Goal: Task Accomplishment & Management: Manage account settings

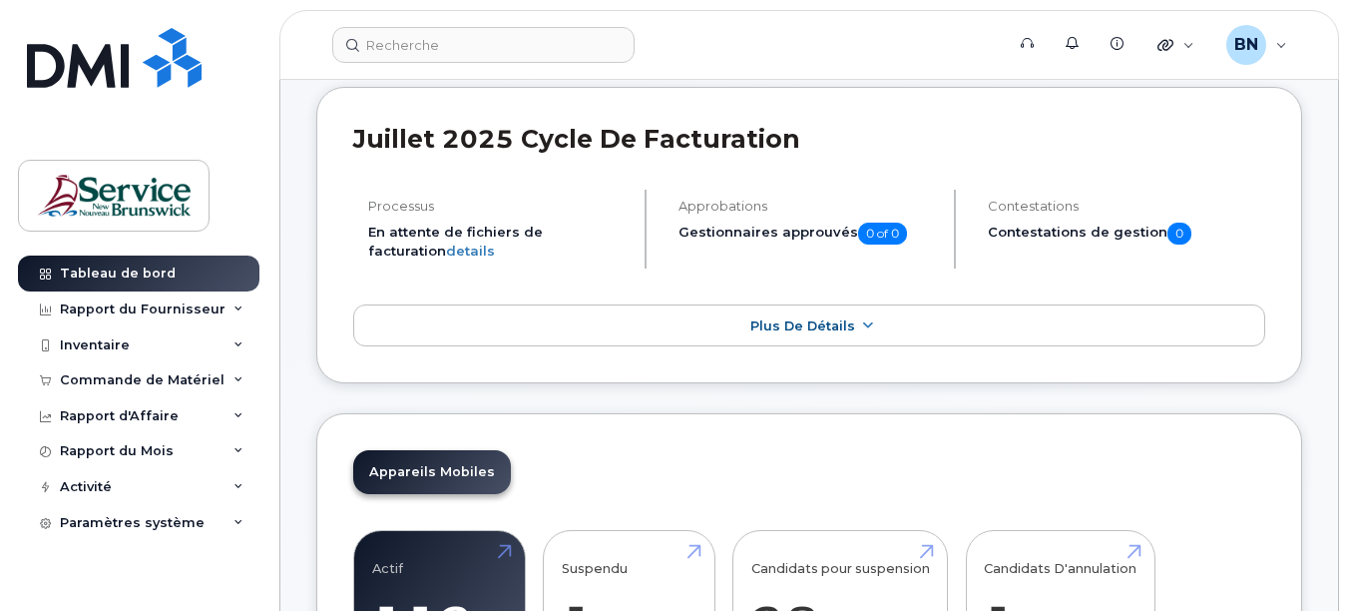
scroll to position [299, 0]
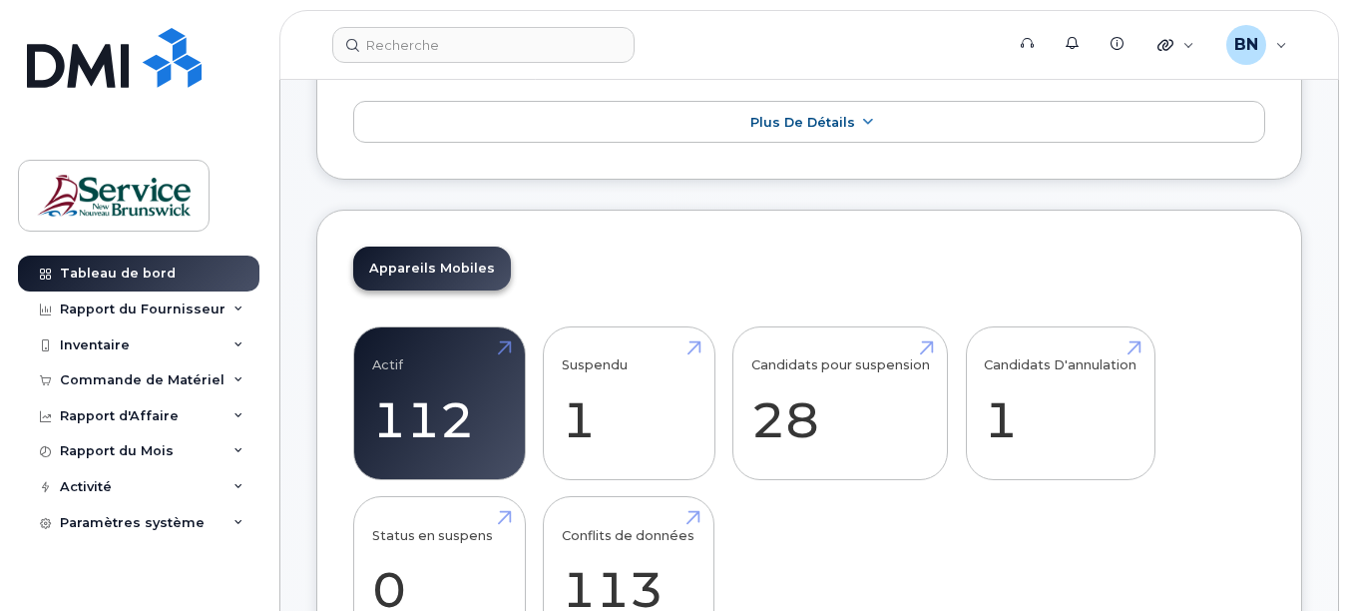
click at [938, 521] on div "Actif 112 Suspendu 1 Candidats pour suspension 28 Candidats D'annulation 1 Stat…" at bounding box center [809, 496] width 912 height 340
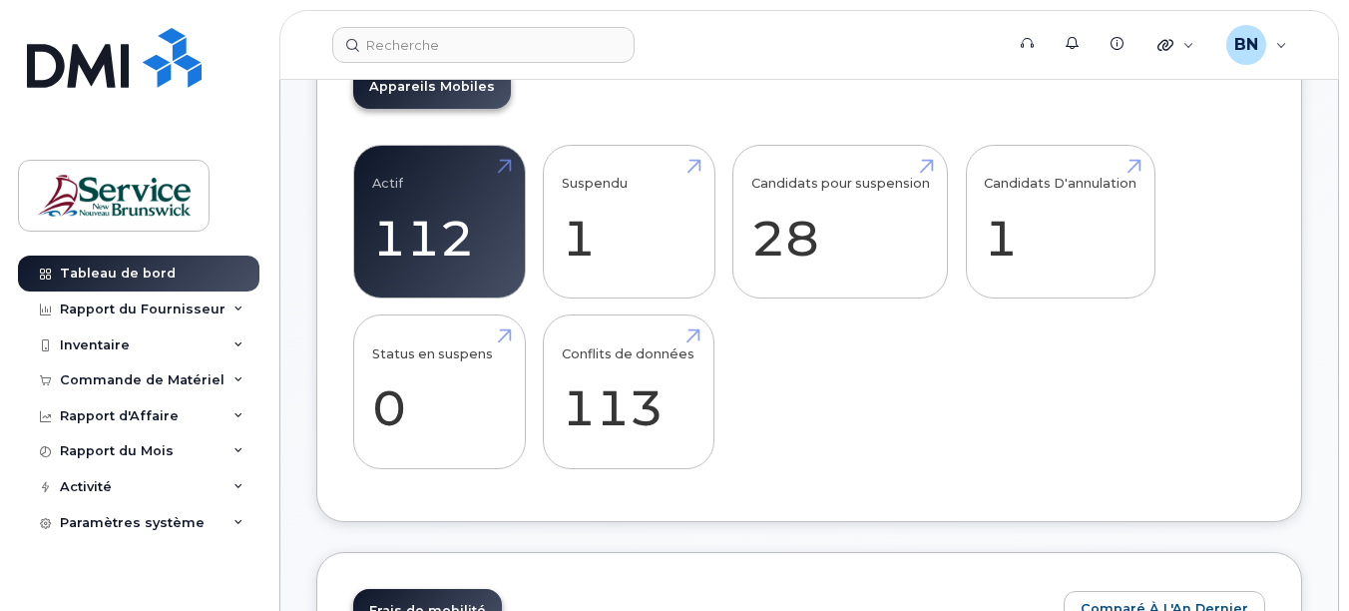
scroll to position [499, 0]
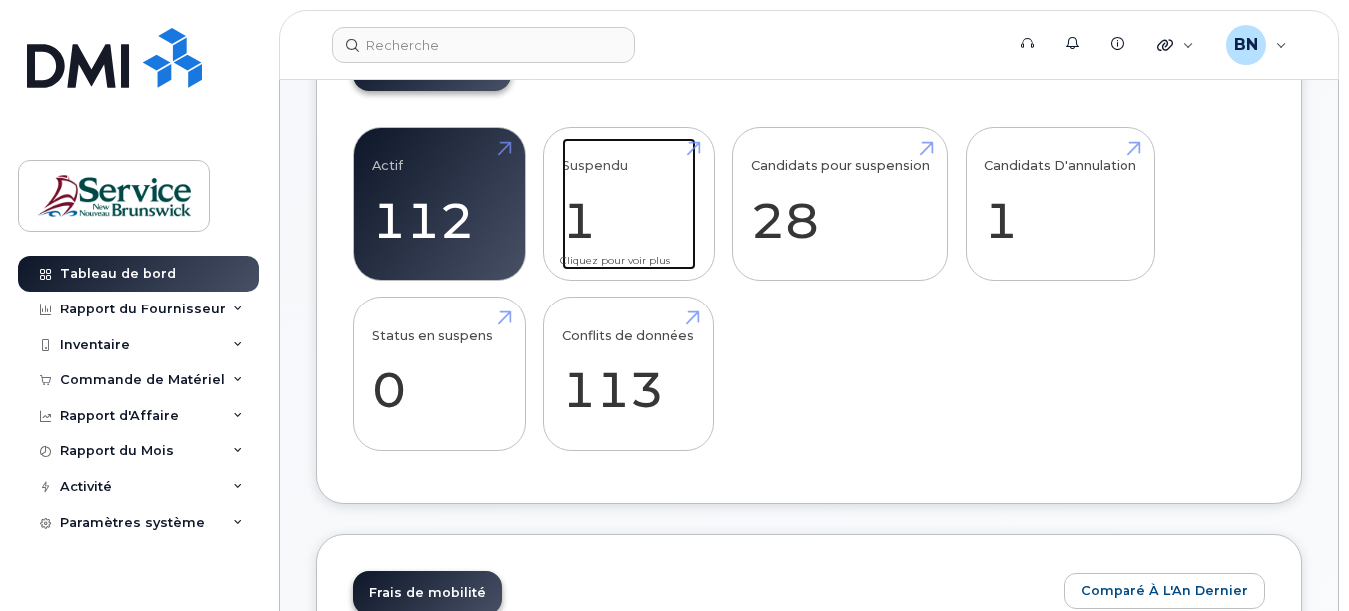
click at [584, 208] on link "Suspendu 1" at bounding box center [629, 204] width 135 height 132
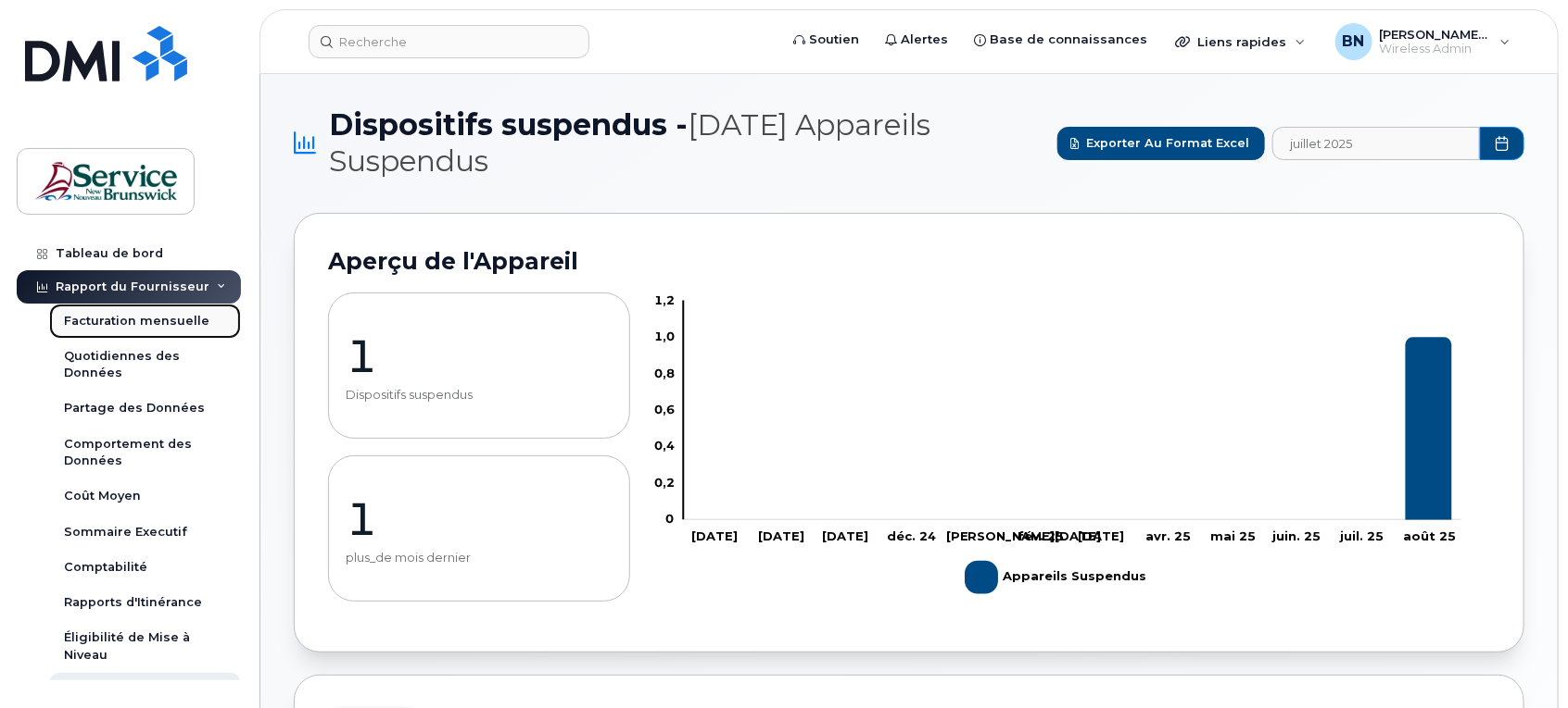
click at [155, 320] on div "Facturation mensuelle" at bounding box center [136, 321] width 146 height 17
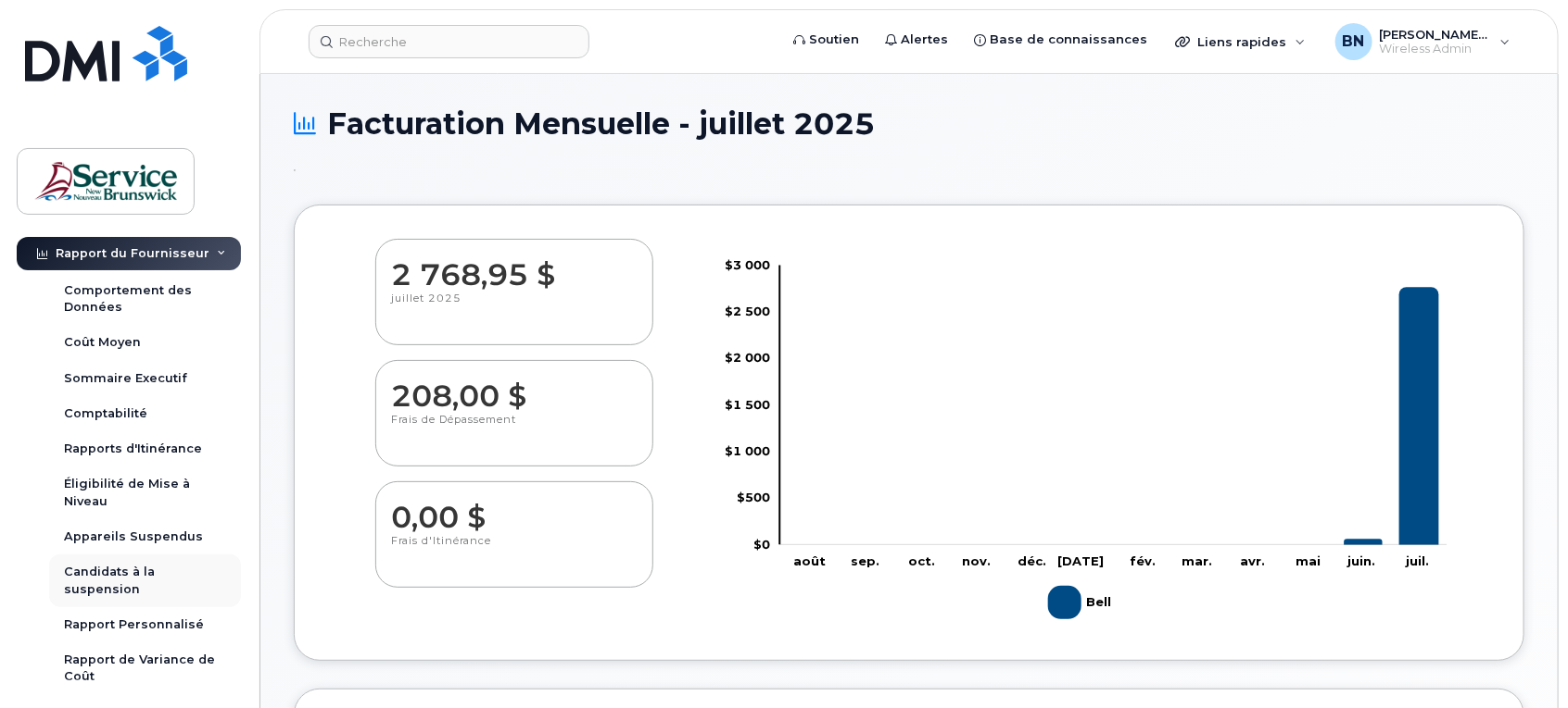
scroll to position [368, 0]
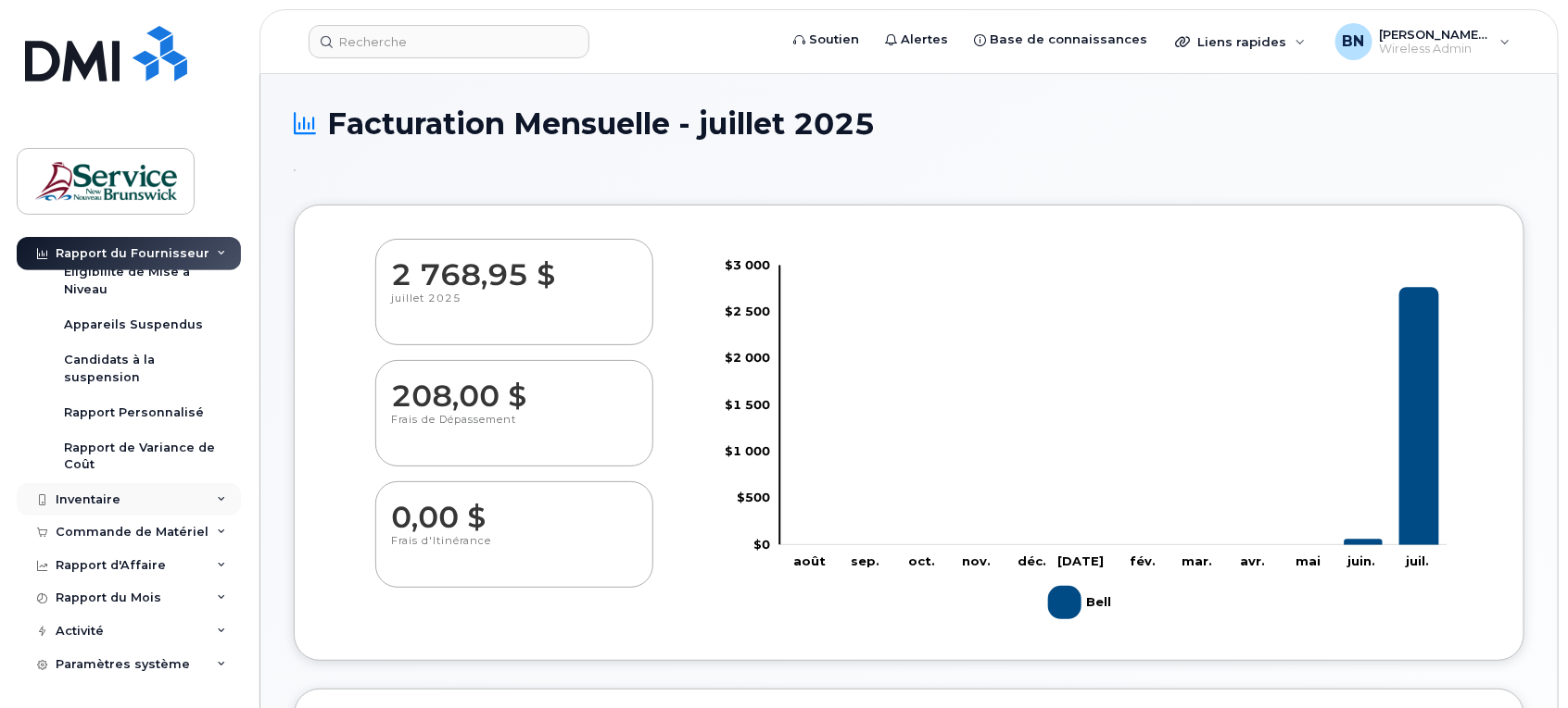
click at [105, 493] on div "Inventaire" at bounding box center [88, 500] width 65 height 15
click at [104, 493] on div "Inventaire" at bounding box center [88, 497] width 65 height 15
click at [100, 534] on div "Commande de Matériel" at bounding box center [132, 533] width 153 height 15
click at [100, 562] on div "Vue d'ensemble" at bounding box center [117, 564] width 106 height 17
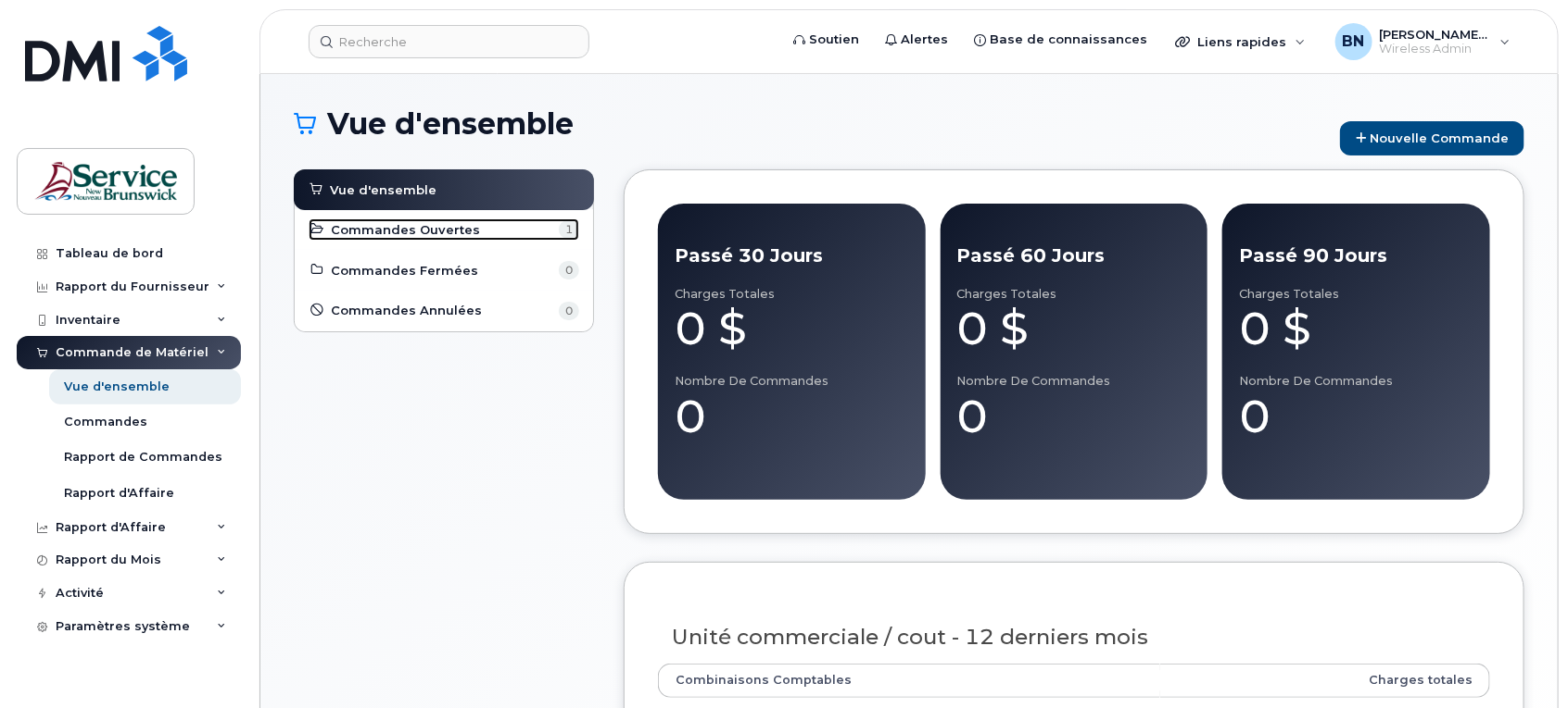
click at [403, 232] on span "Commandes Ouvertes" at bounding box center [406, 230] width 149 height 18
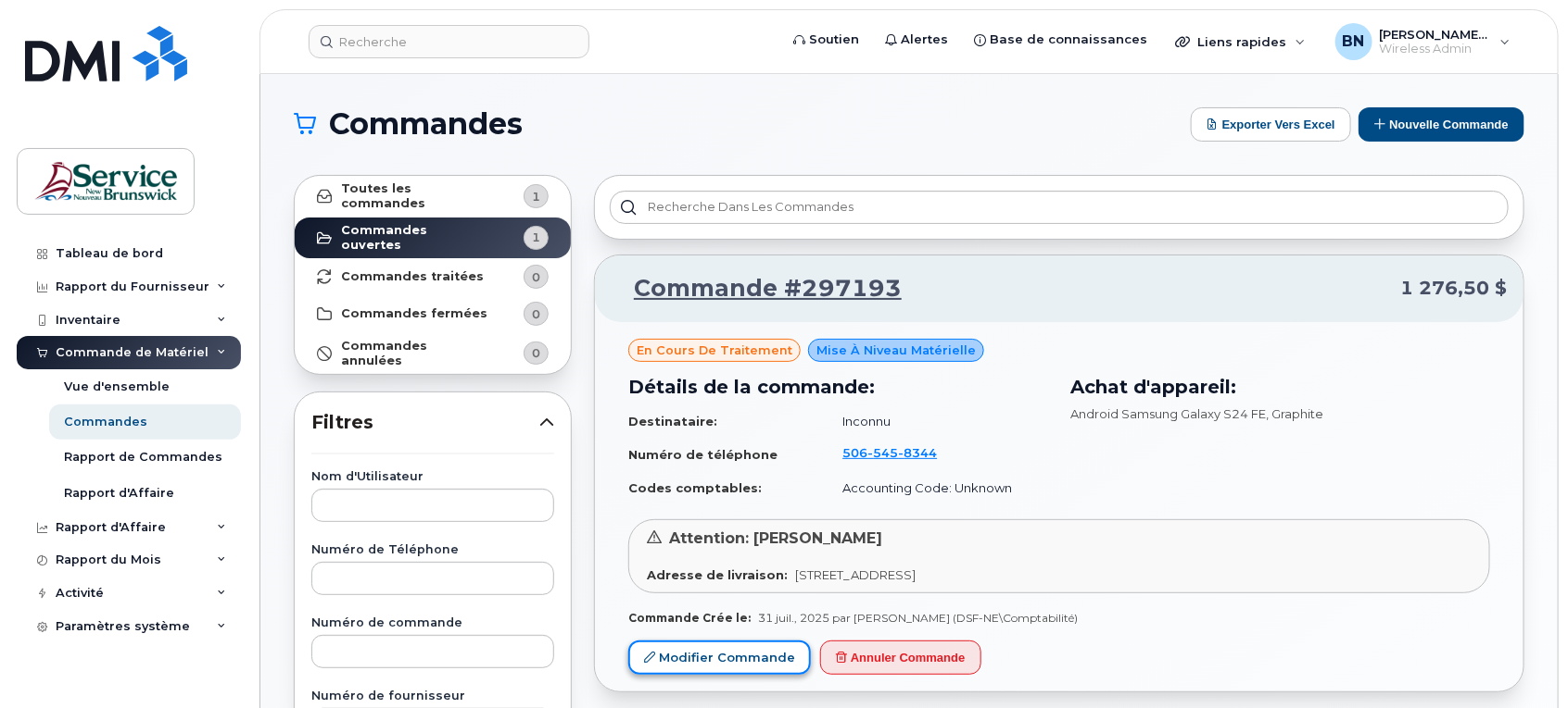
click at [751, 650] on link "Modifier Commande" at bounding box center [719, 658] width 183 height 34
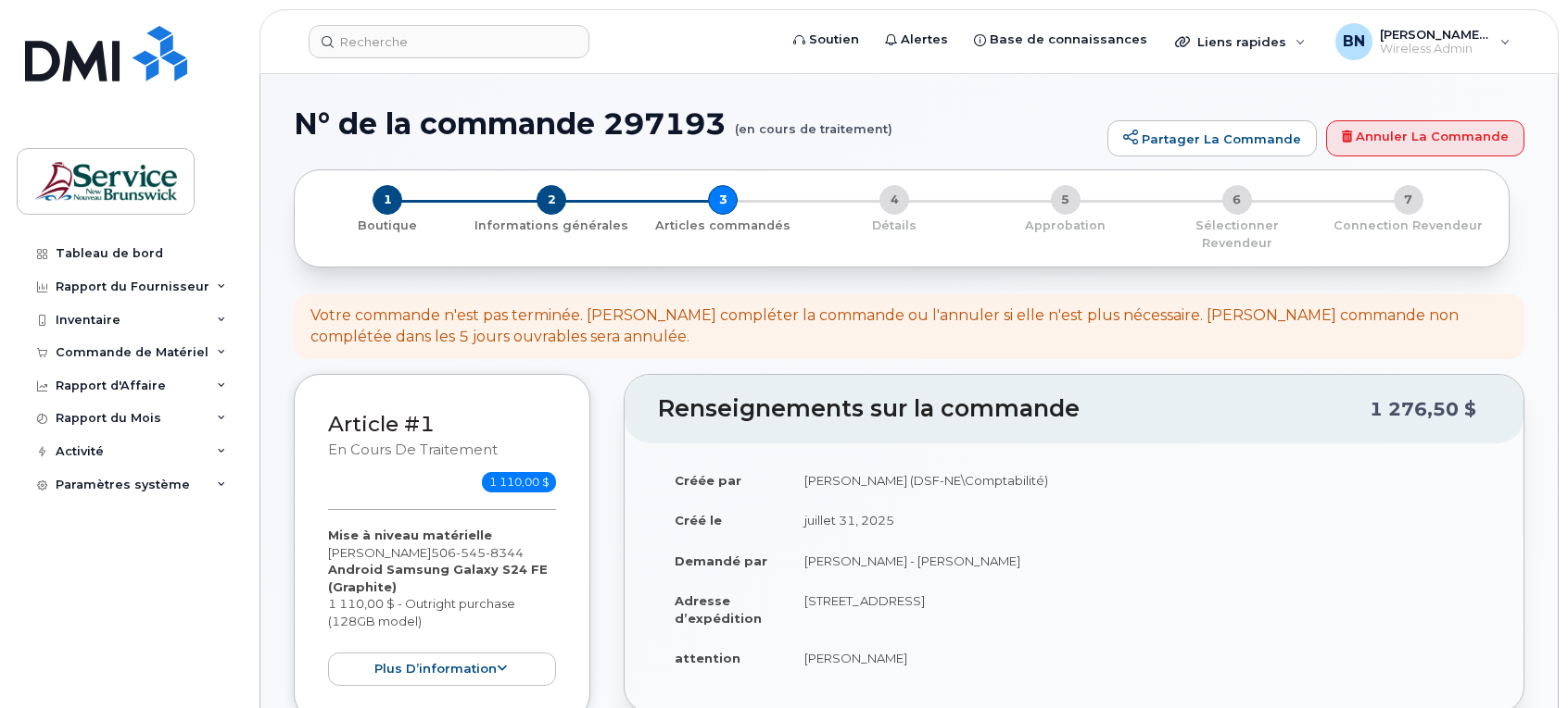
select select
click at [1134, 137] on icon at bounding box center [1131, 137] width 15 height 15
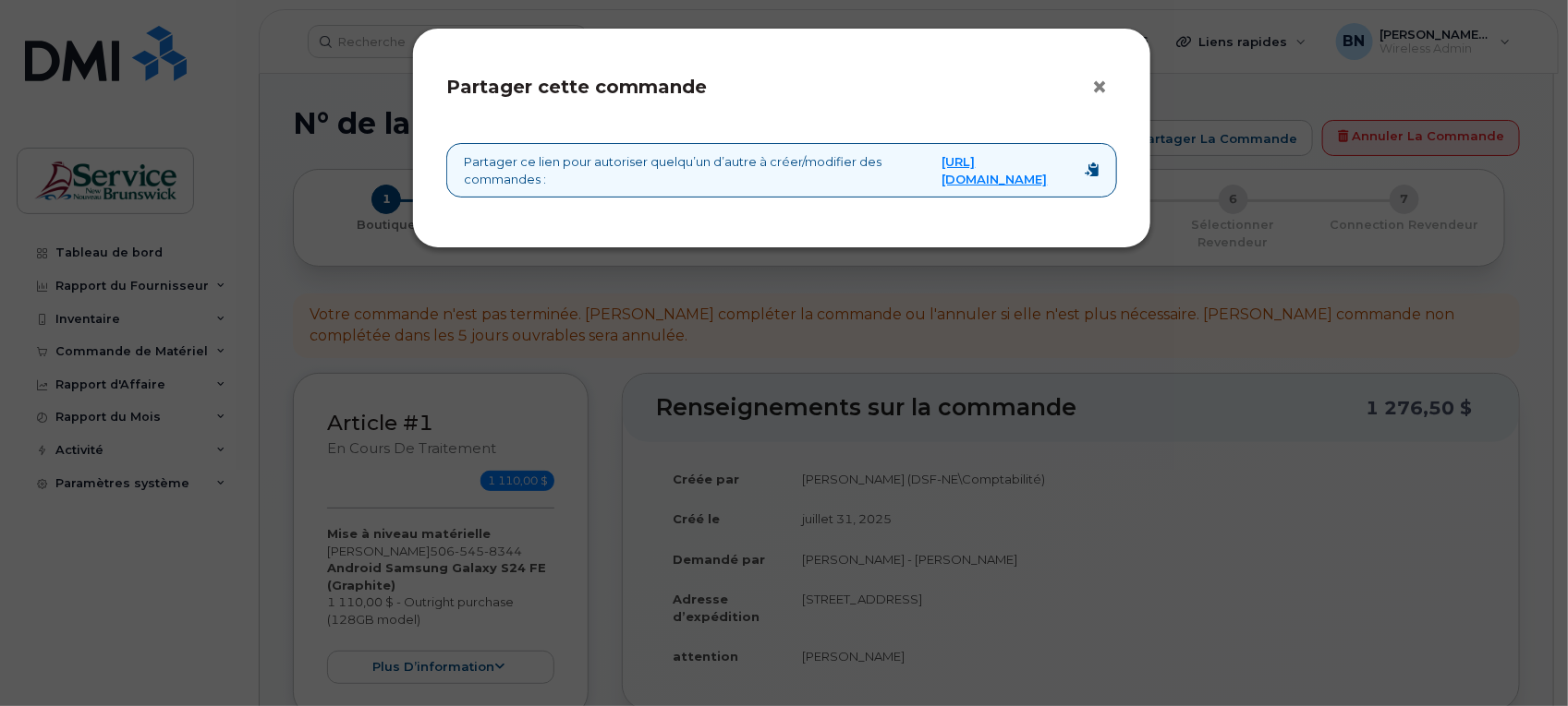
click at [1101, 83] on button "×" at bounding box center [1104, 88] width 26 height 28
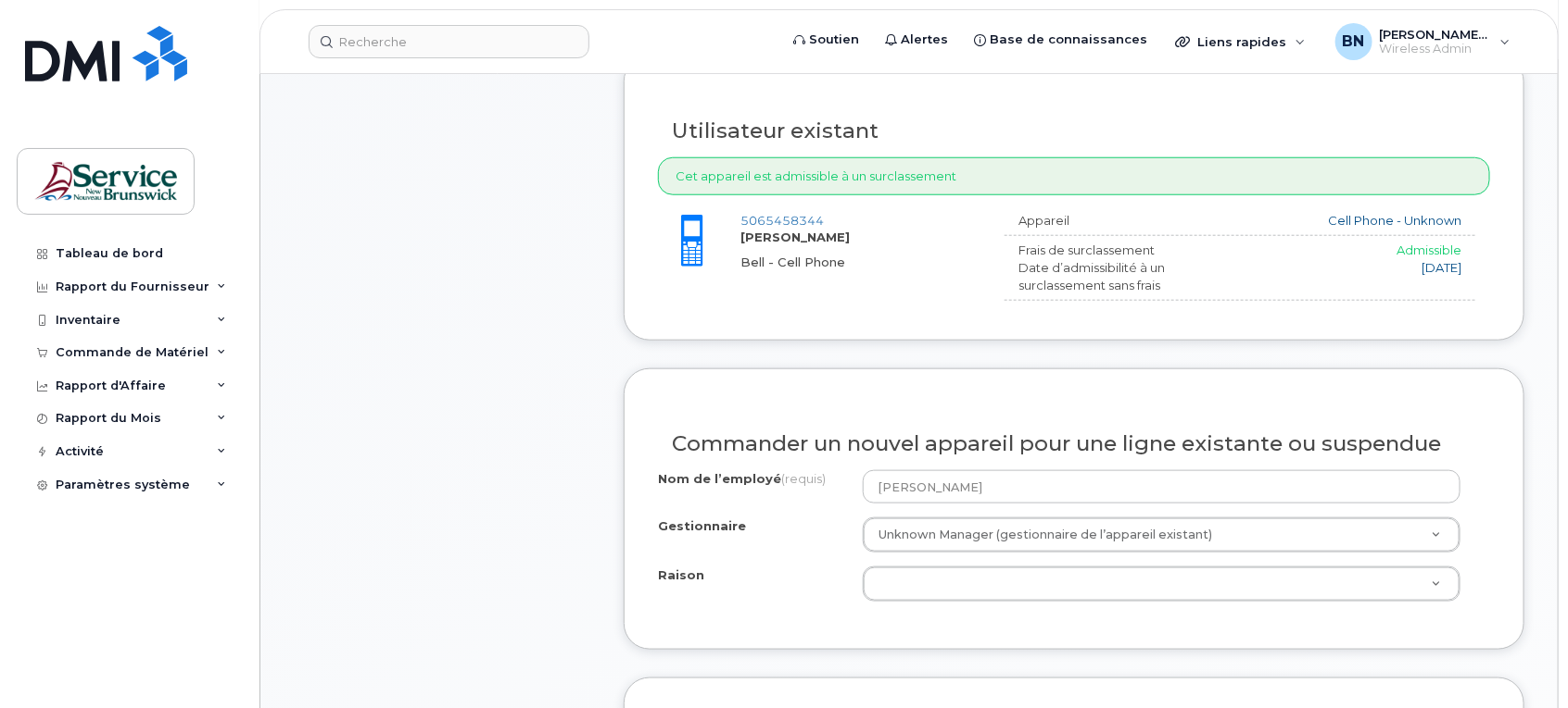
scroll to position [694, 0]
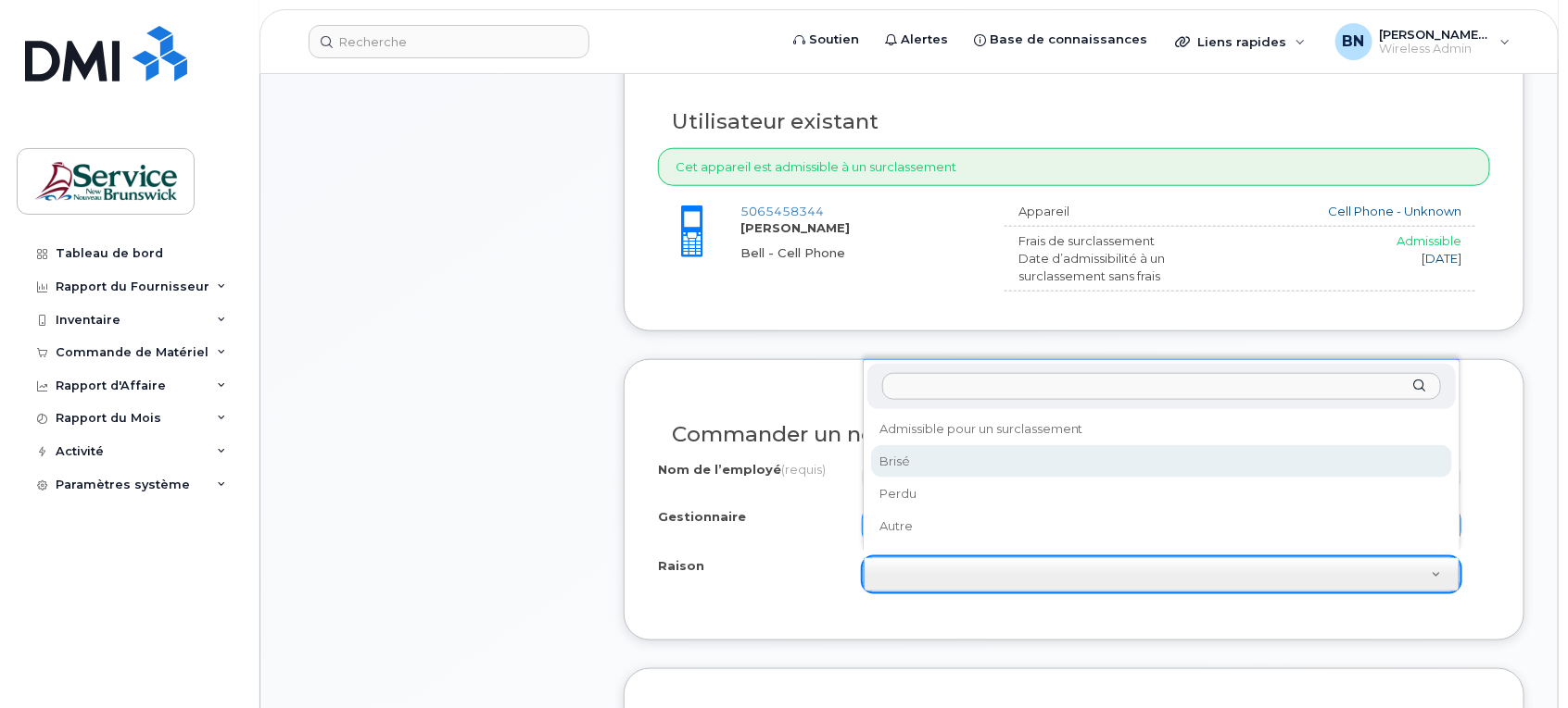
select select "broken"
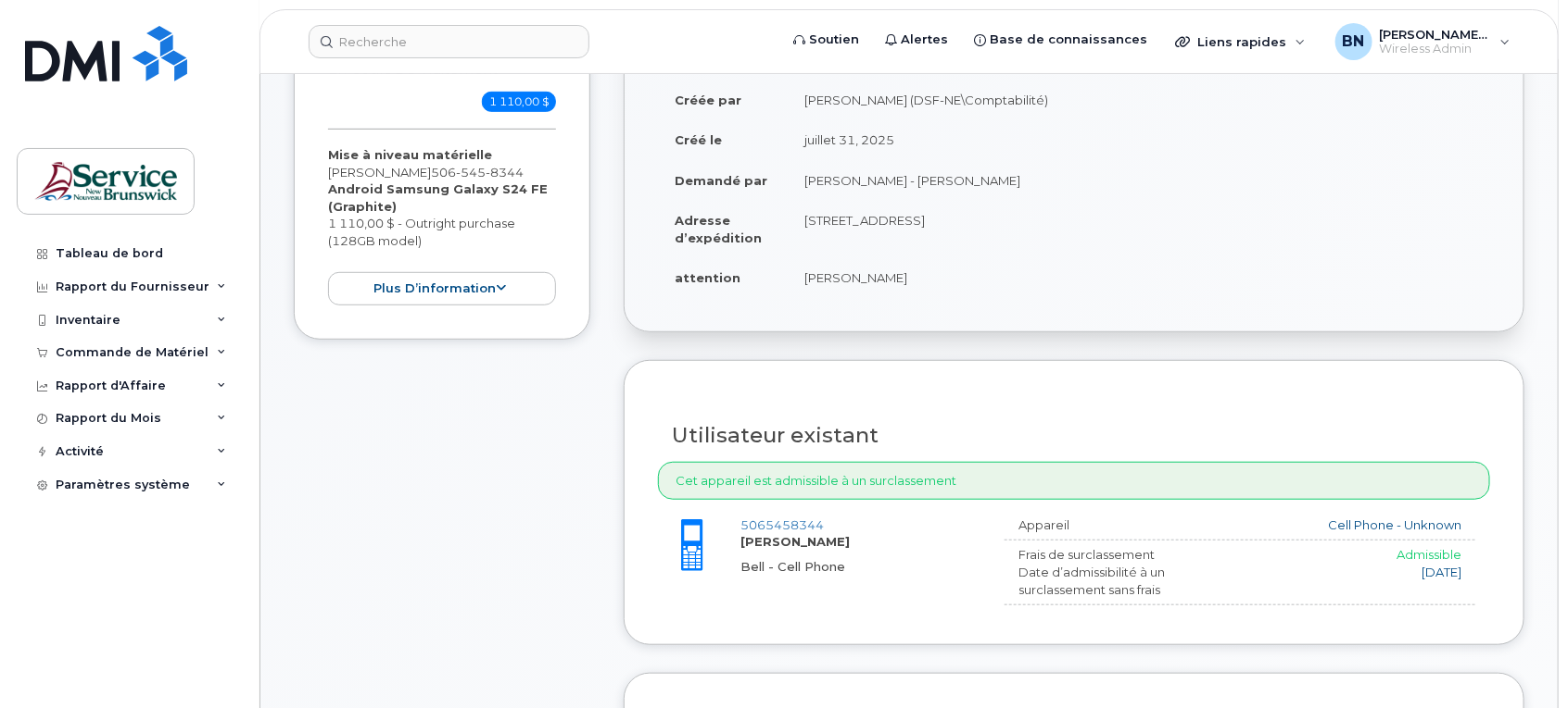
scroll to position [0, 0]
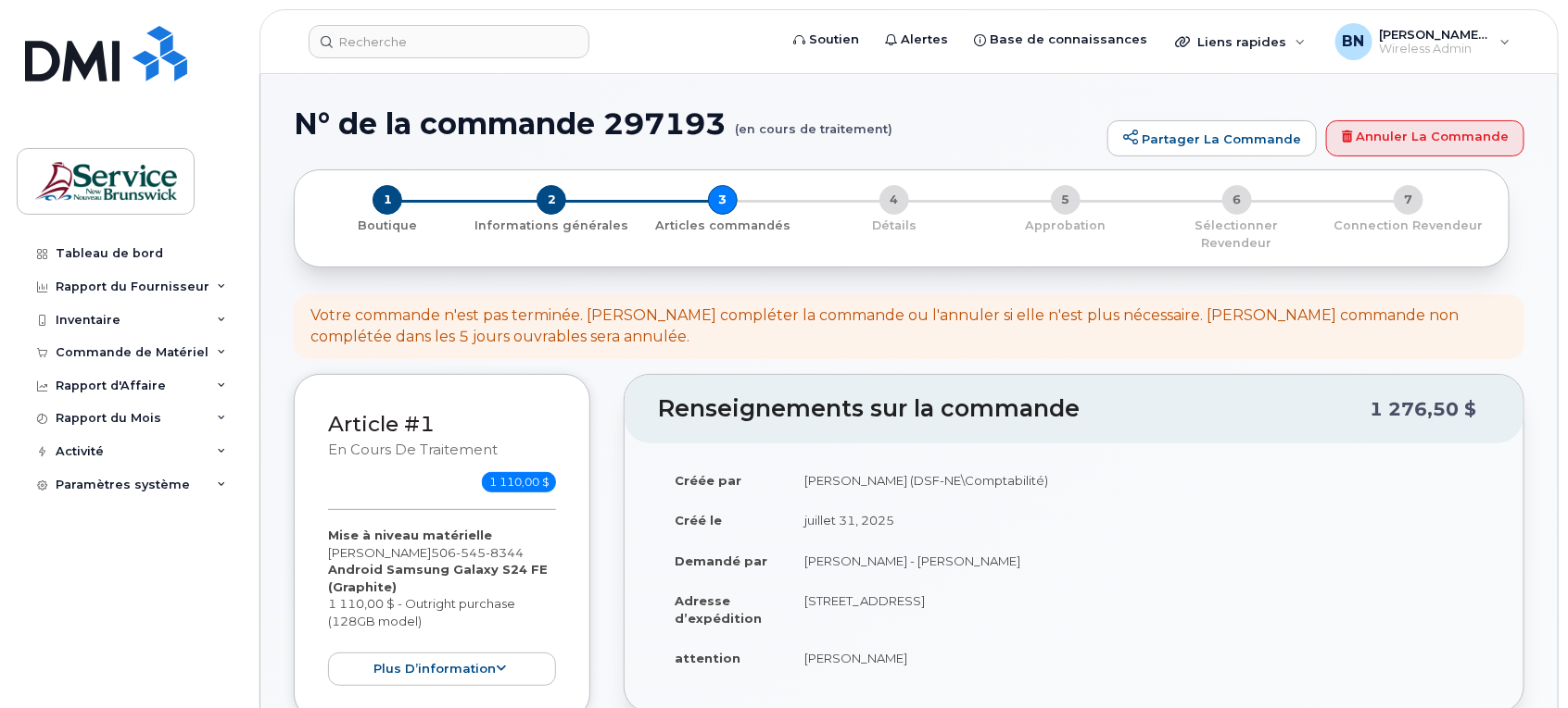
click at [1184, 460] on td "[PERSON_NAME] (DSF-NE\Comptabilité)" at bounding box center [1138, 481] width 702 height 41
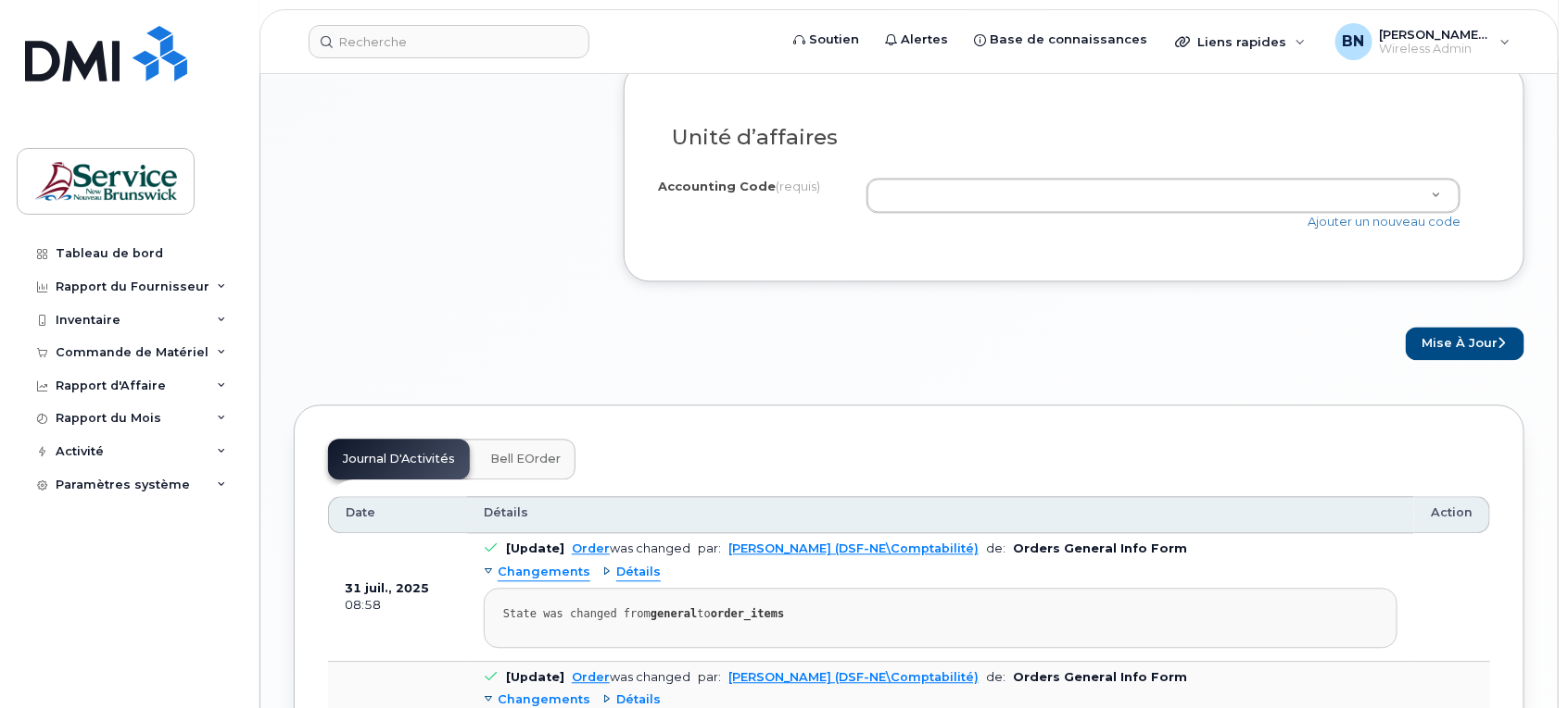
scroll to position [1505, 0]
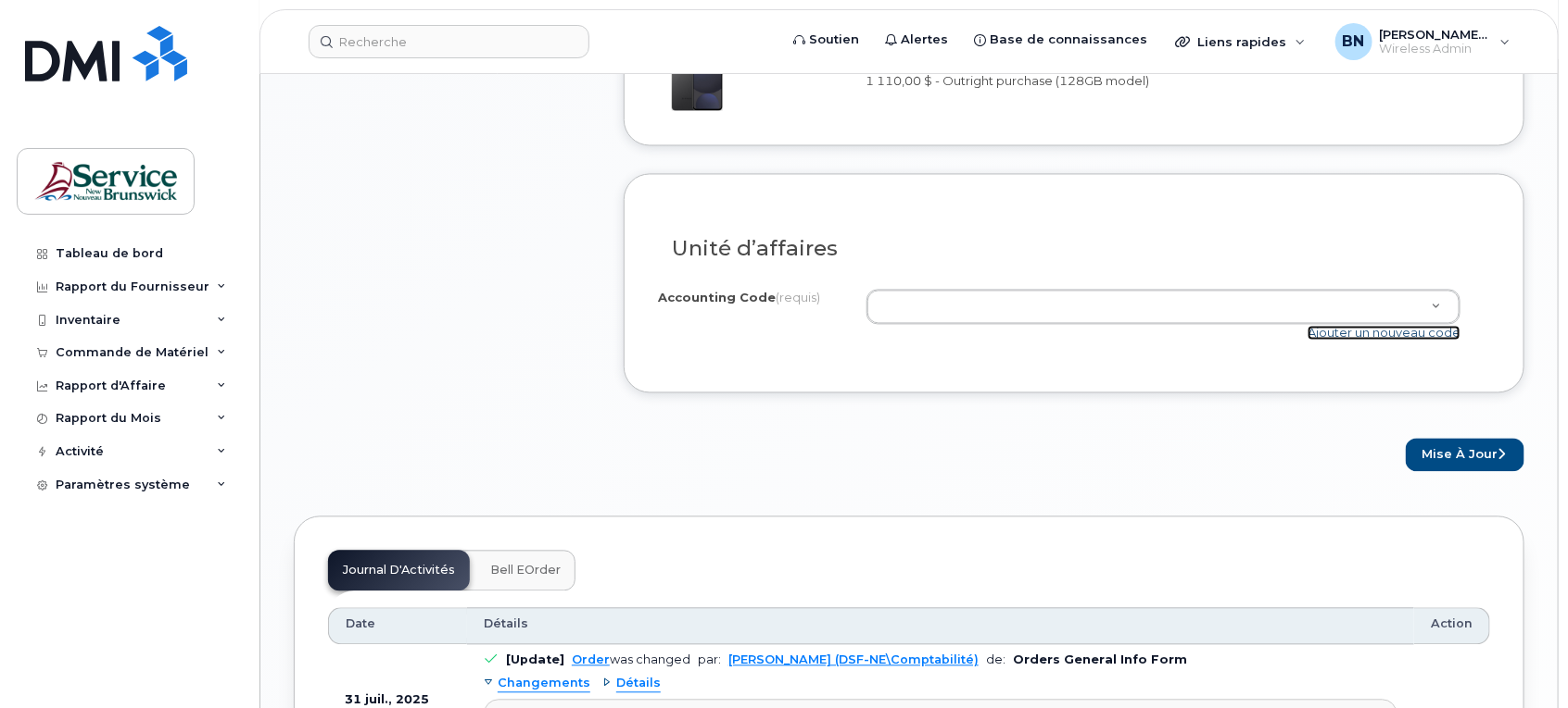
click at [1365, 326] on link "Ajouter un nouveau code" at bounding box center [1383, 333] width 153 height 15
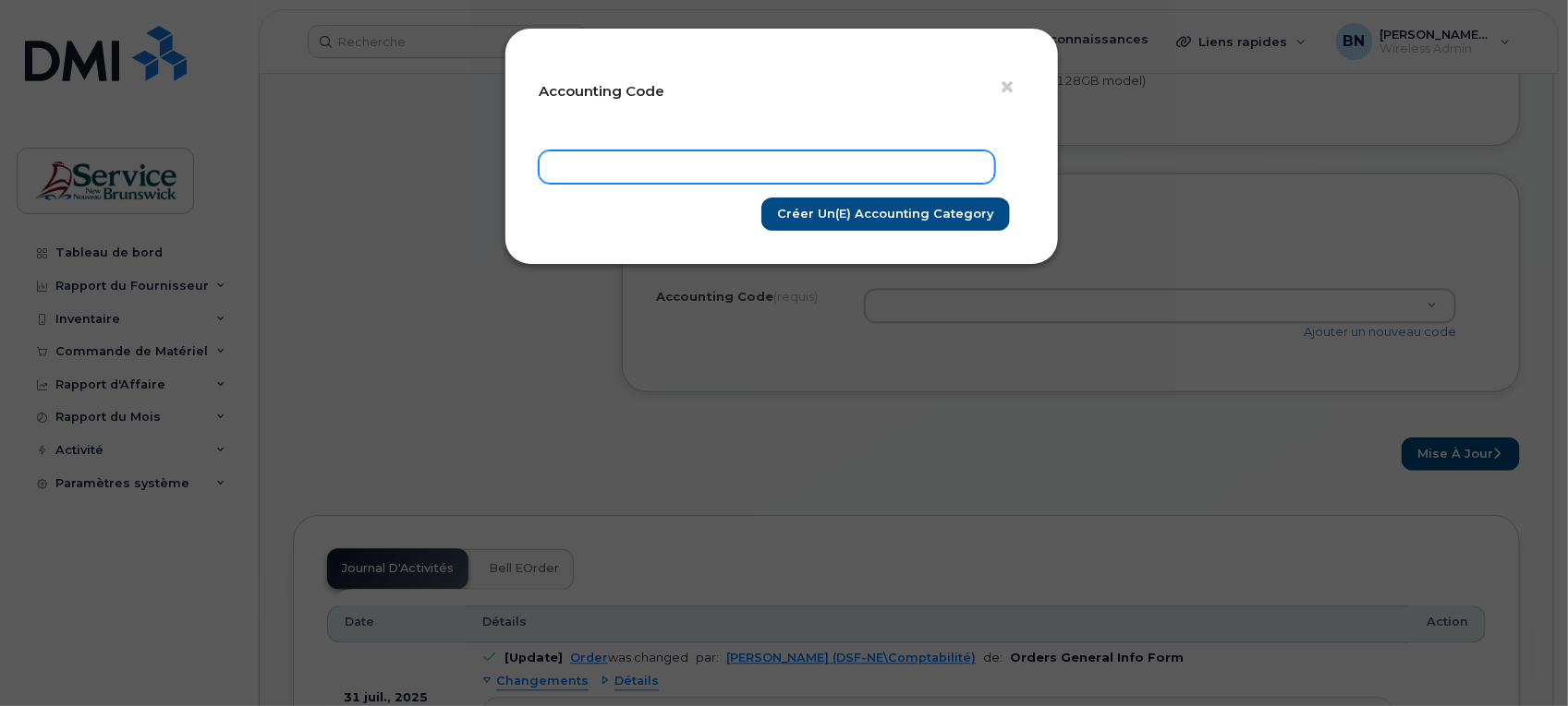
click at [751, 172] on input "text" at bounding box center [766, 167] width 456 height 33
paste input "207103.4867.P249.0000.P74100"
type input "207103.4867.P249.0000.P74100"
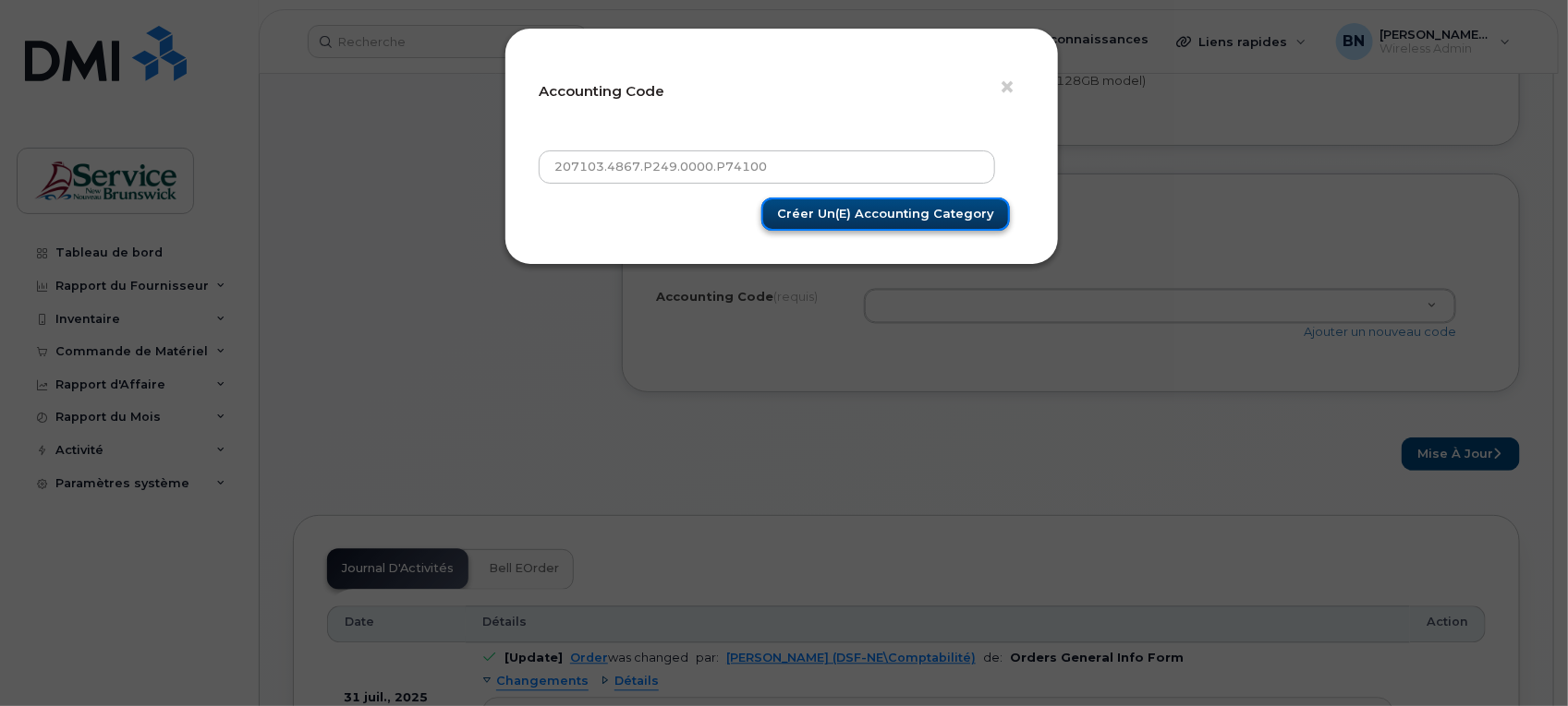
click at [901, 215] on input "Créer un(e) Accounting category" at bounding box center [885, 215] width 248 height 34
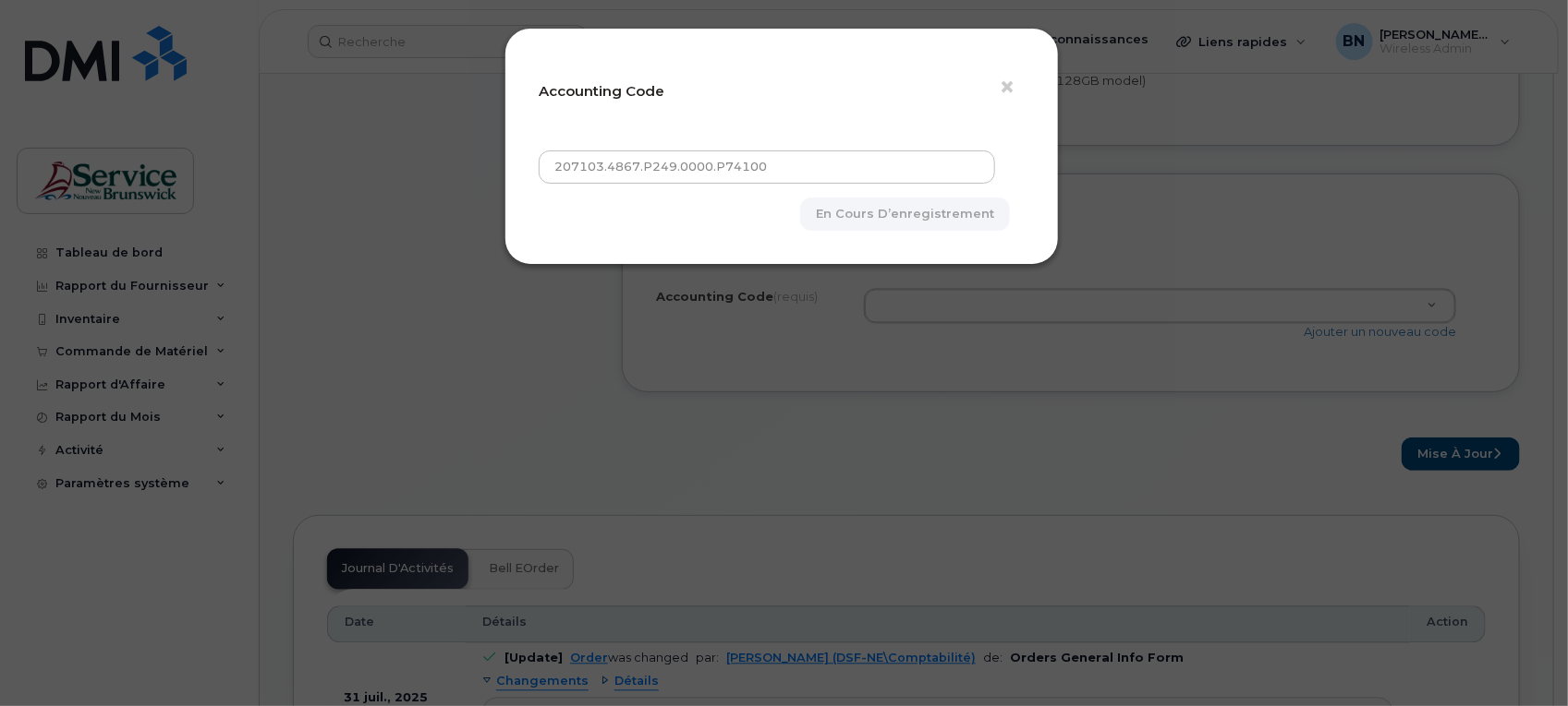
type input "Créer un(e) Accounting category"
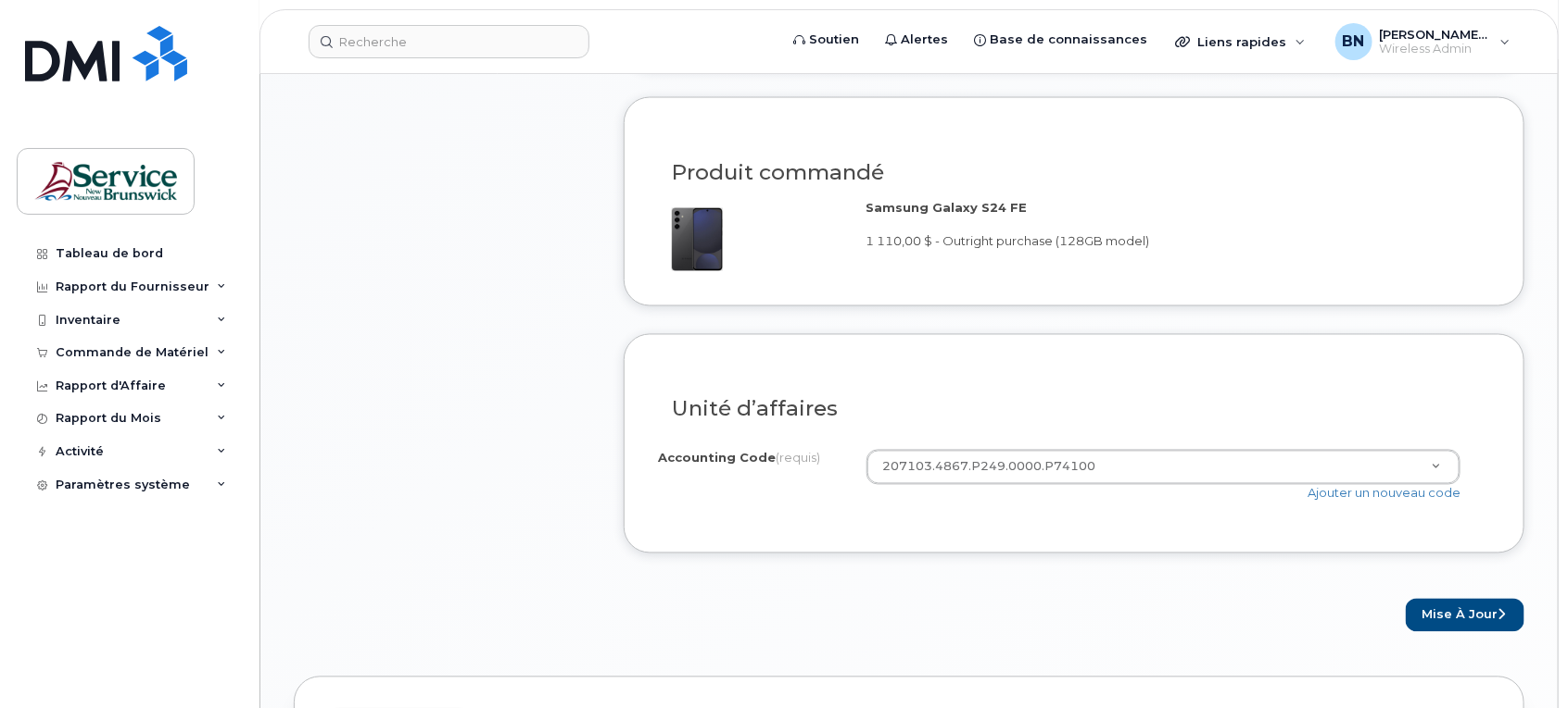
scroll to position [1273, 0]
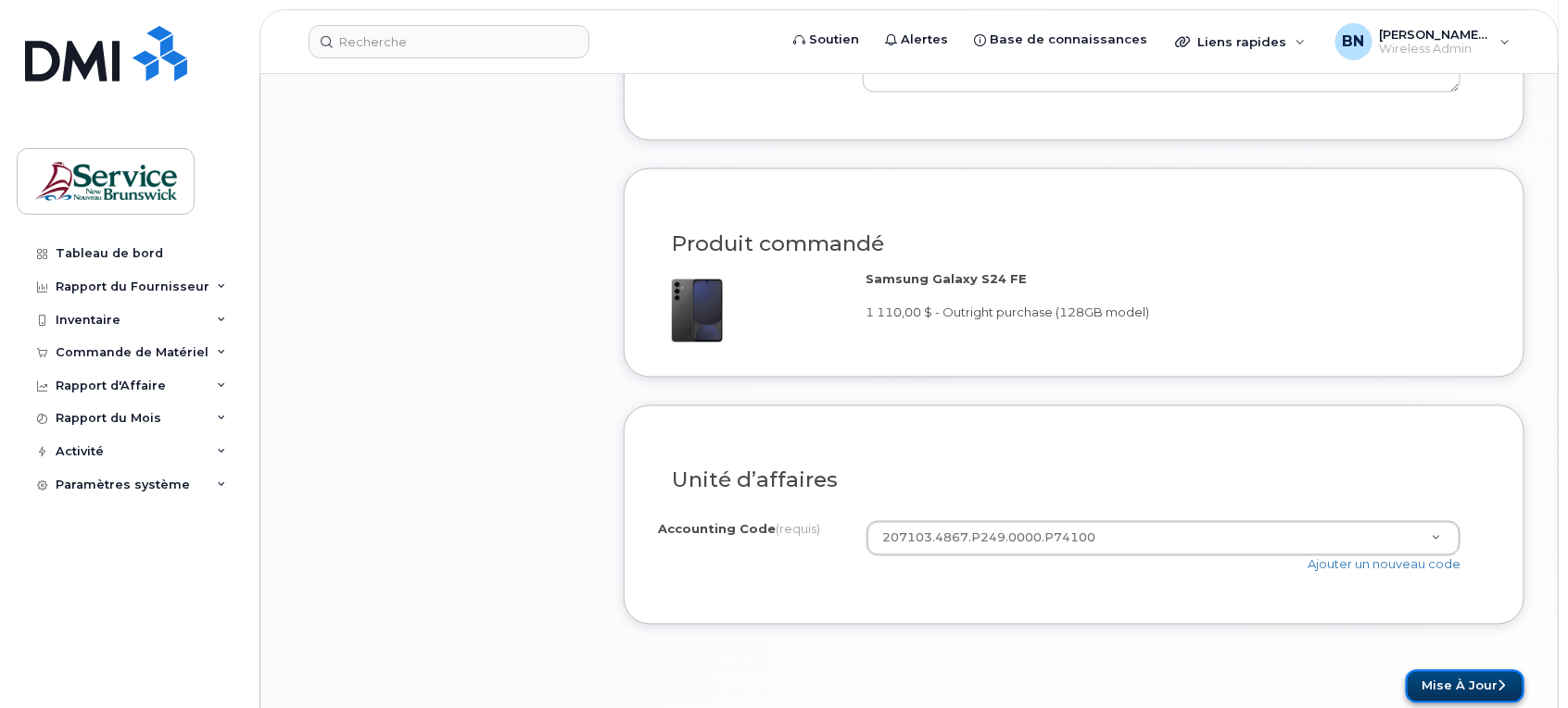
click at [1473, 677] on button "Mise à jour" at bounding box center [1465, 688] width 119 height 34
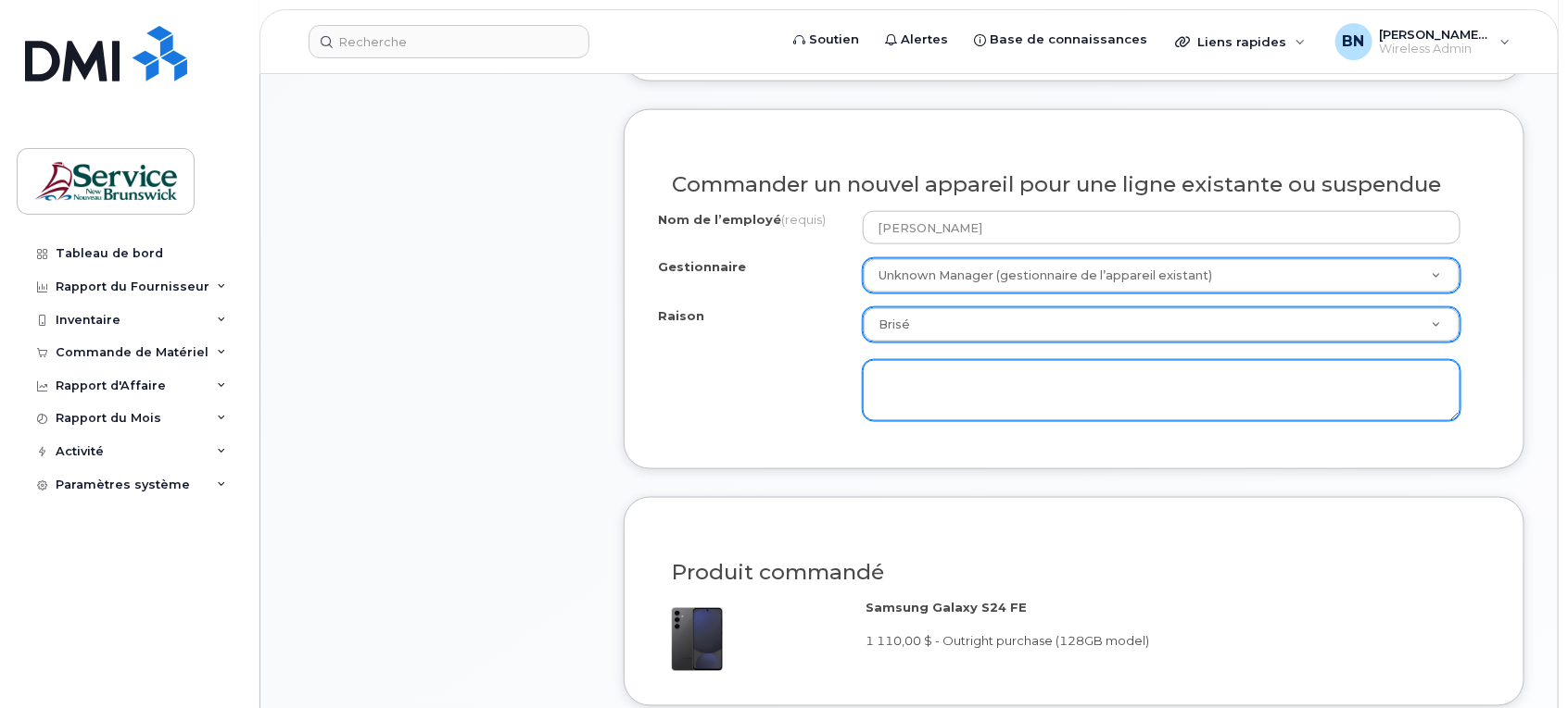
scroll to position [926, 0]
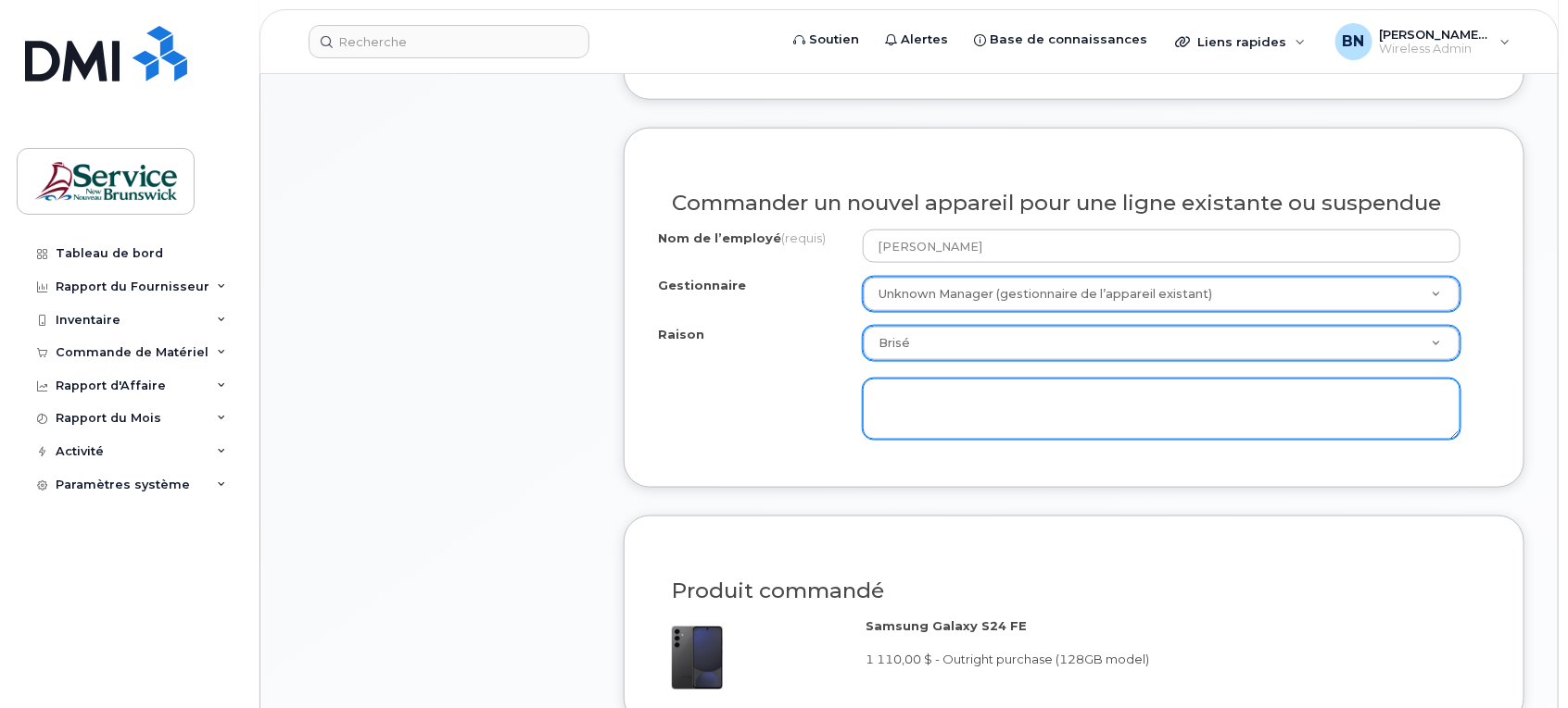
click at [955, 386] on textarea at bounding box center [1161, 409] width 599 height 61
type textarea "Ne fonctionne plus du tout"
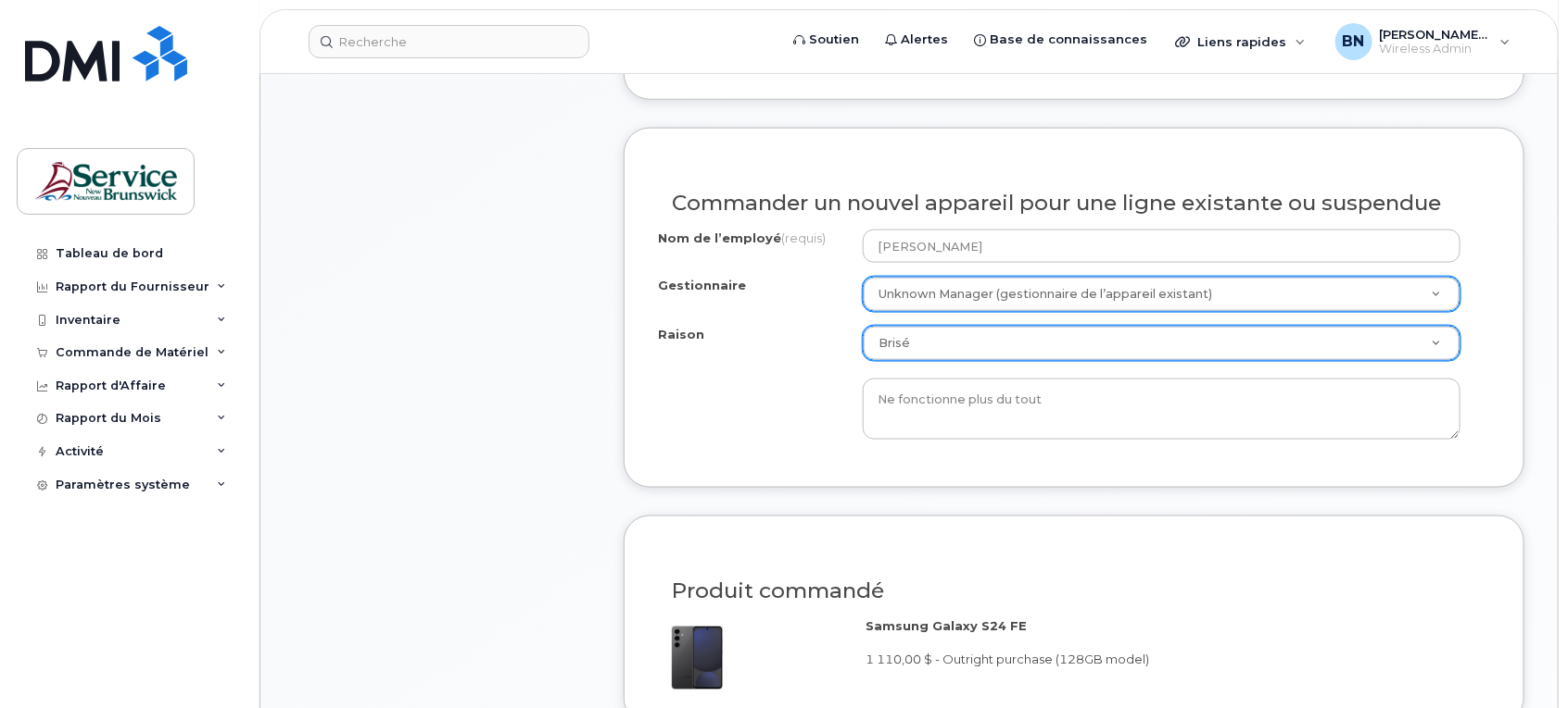
click at [464, 419] on div "Article #1 en cours de traitement 1 110,00 $ Mise à niveau matérielle Stephane …" at bounding box center [441, 250] width 296 height 1603
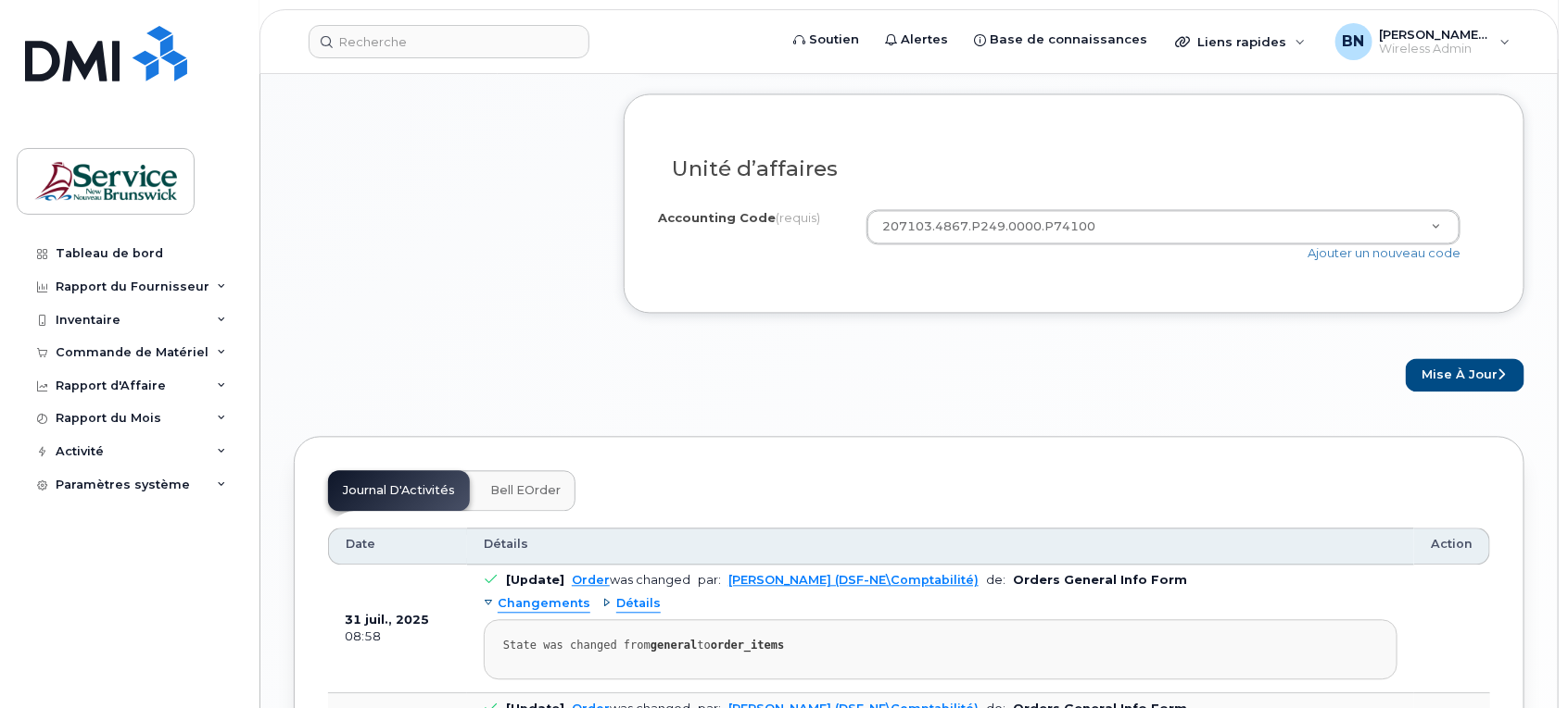
scroll to position [1620, 0]
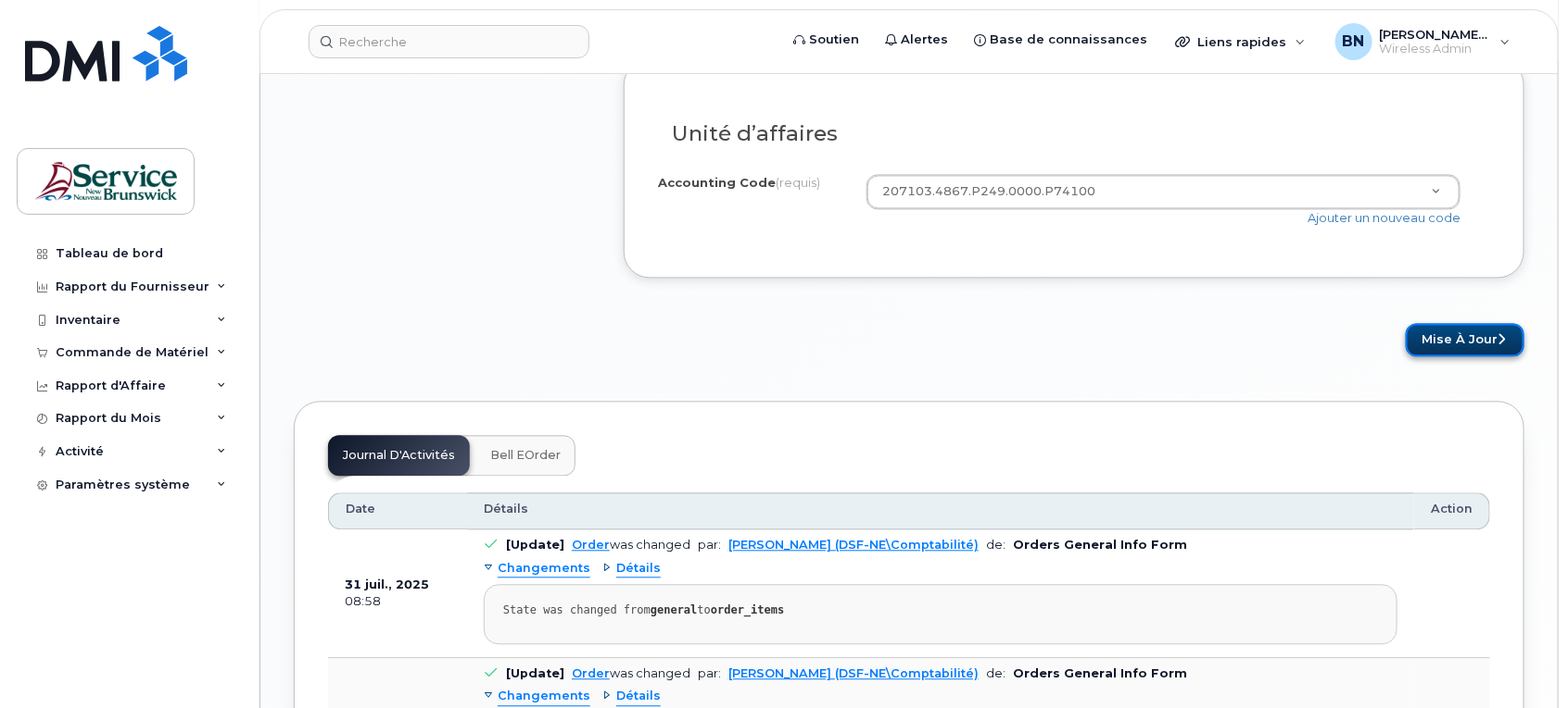
click at [1470, 334] on button "Mise à jour" at bounding box center [1465, 340] width 119 height 34
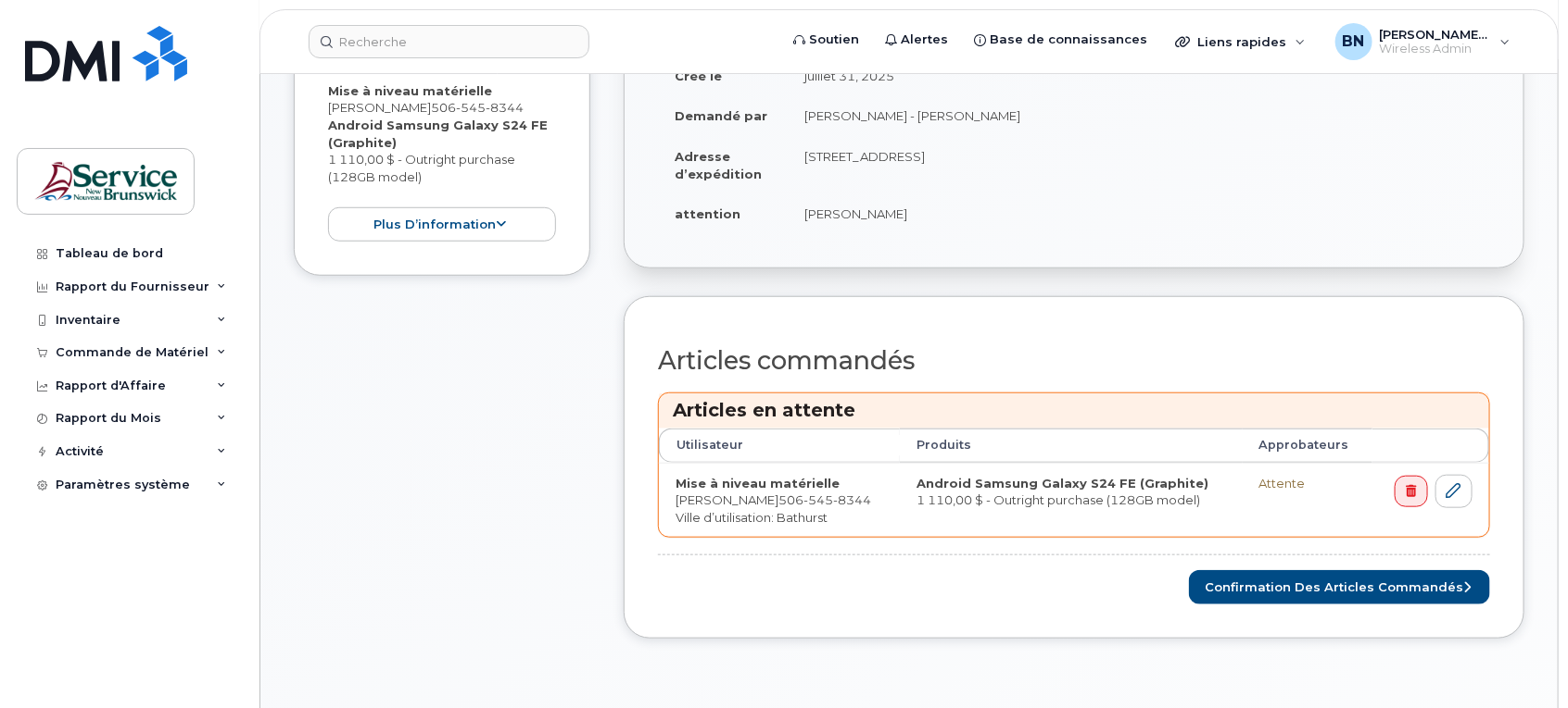
scroll to position [231, 0]
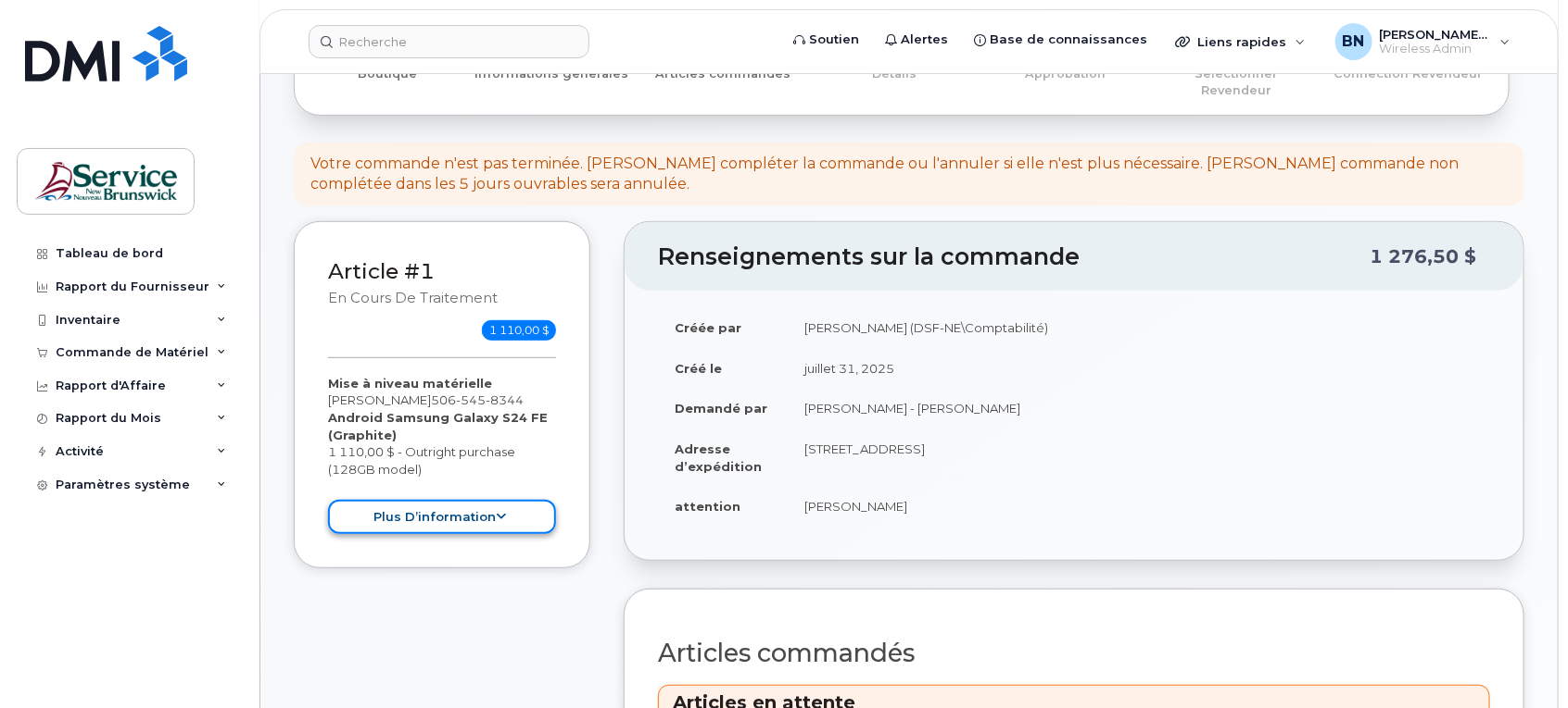
click at [506, 500] on button "plus d’information" at bounding box center [441, 517] width 227 height 34
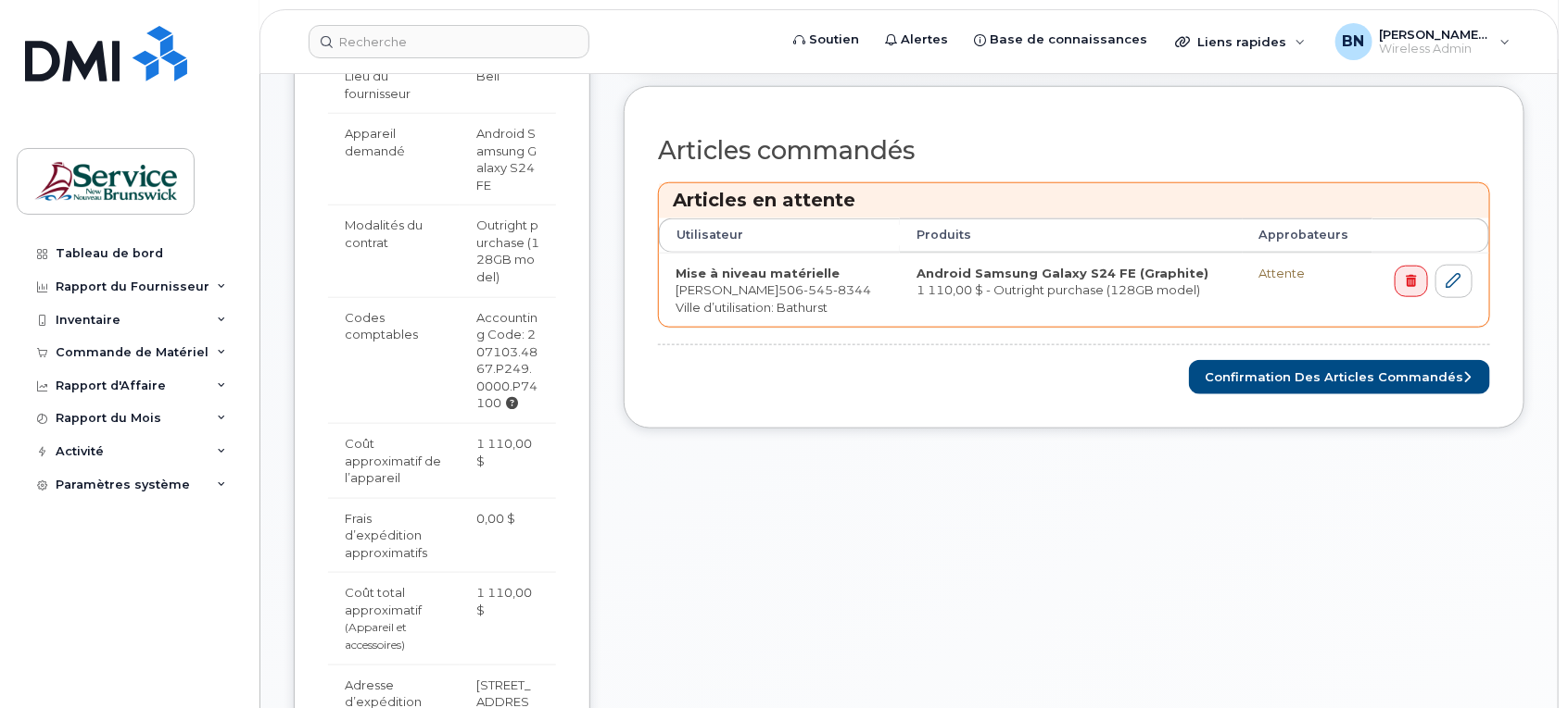
scroll to position [694, 0]
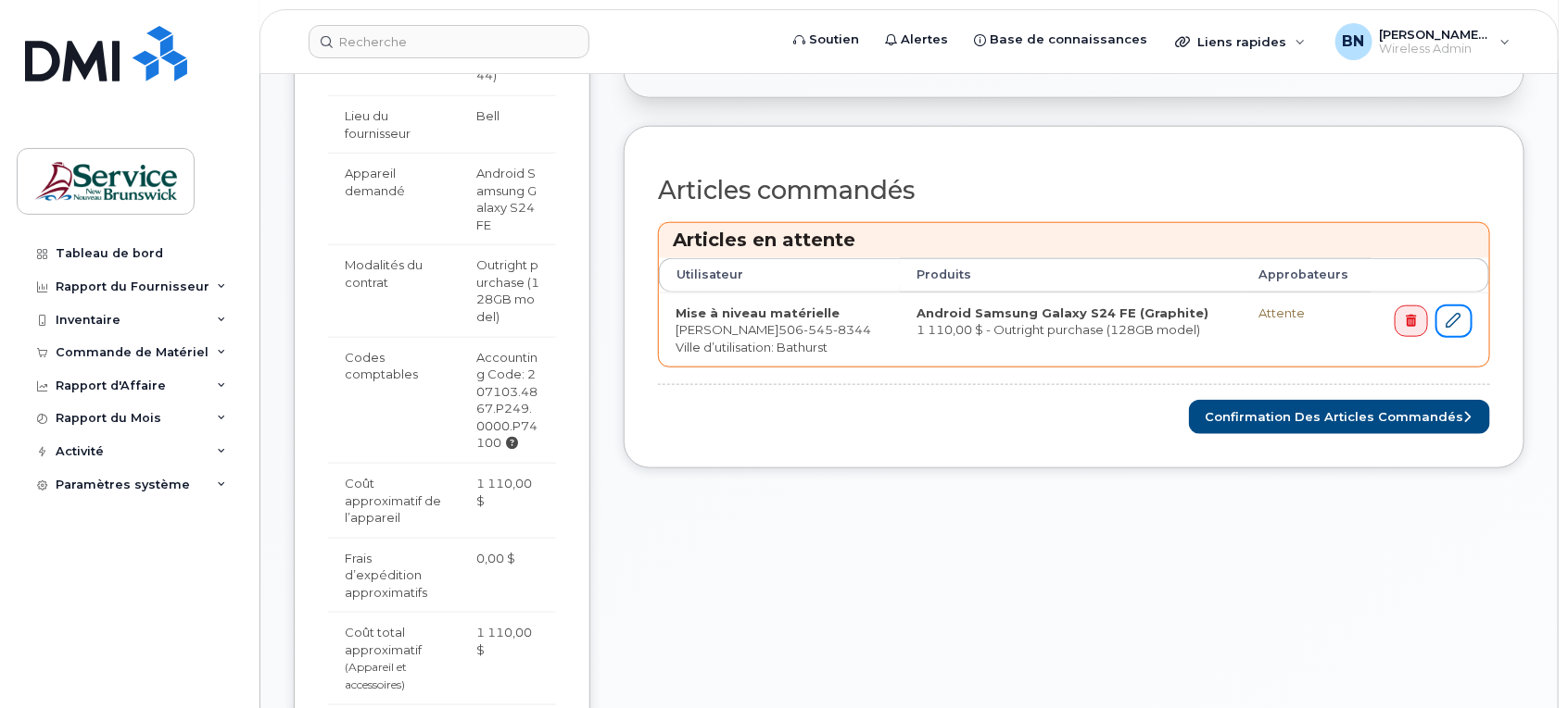
drag, startPoint x: 1448, startPoint y: 308, endPoint x: 1387, endPoint y: 431, distance: 137.3
click at [1448, 313] on icon at bounding box center [1454, 320] width 15 height 15
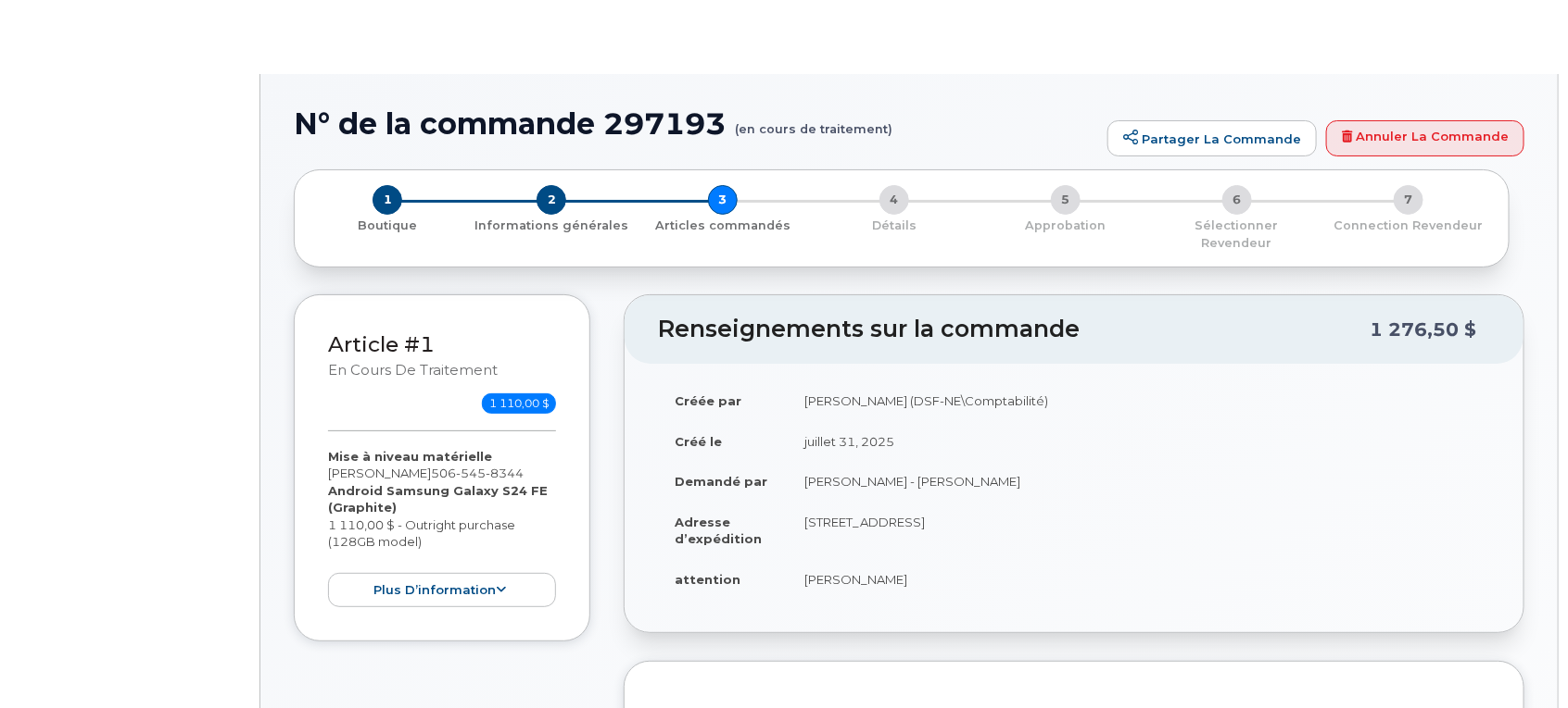
select select "broken"
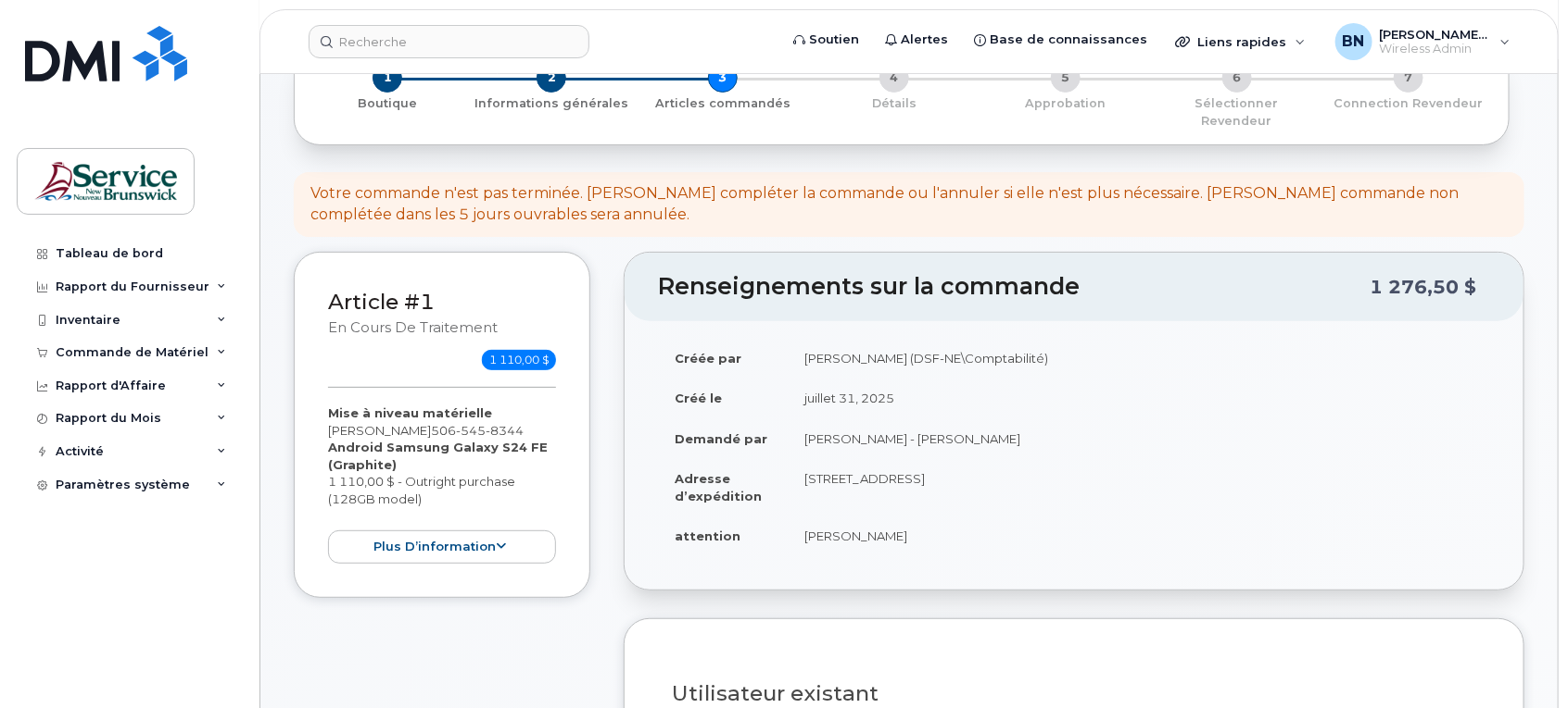
scroll to position [347, 0]
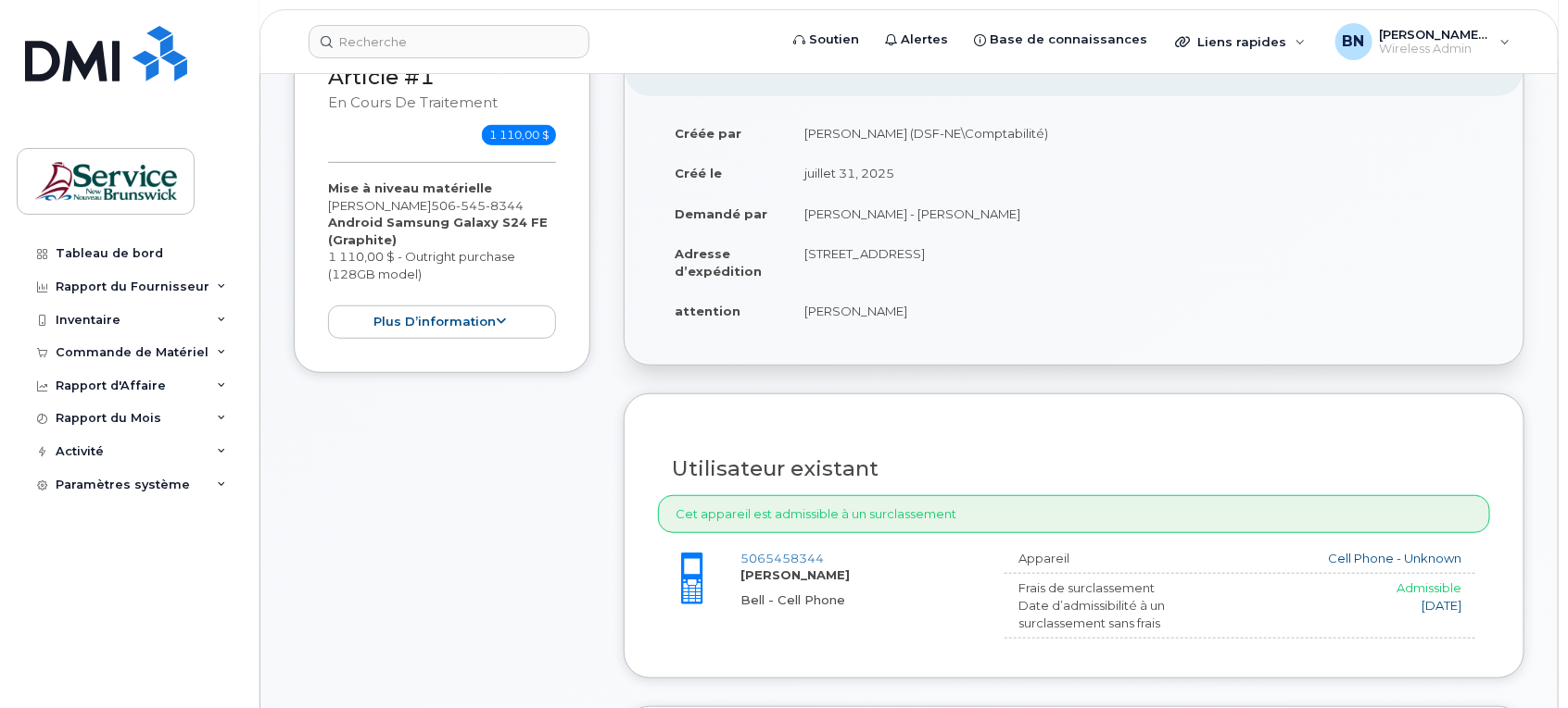
click at [1002, 233] on td "[STREET_ADDRESS]" at bounding box center [1138, 262] width 702 height 58
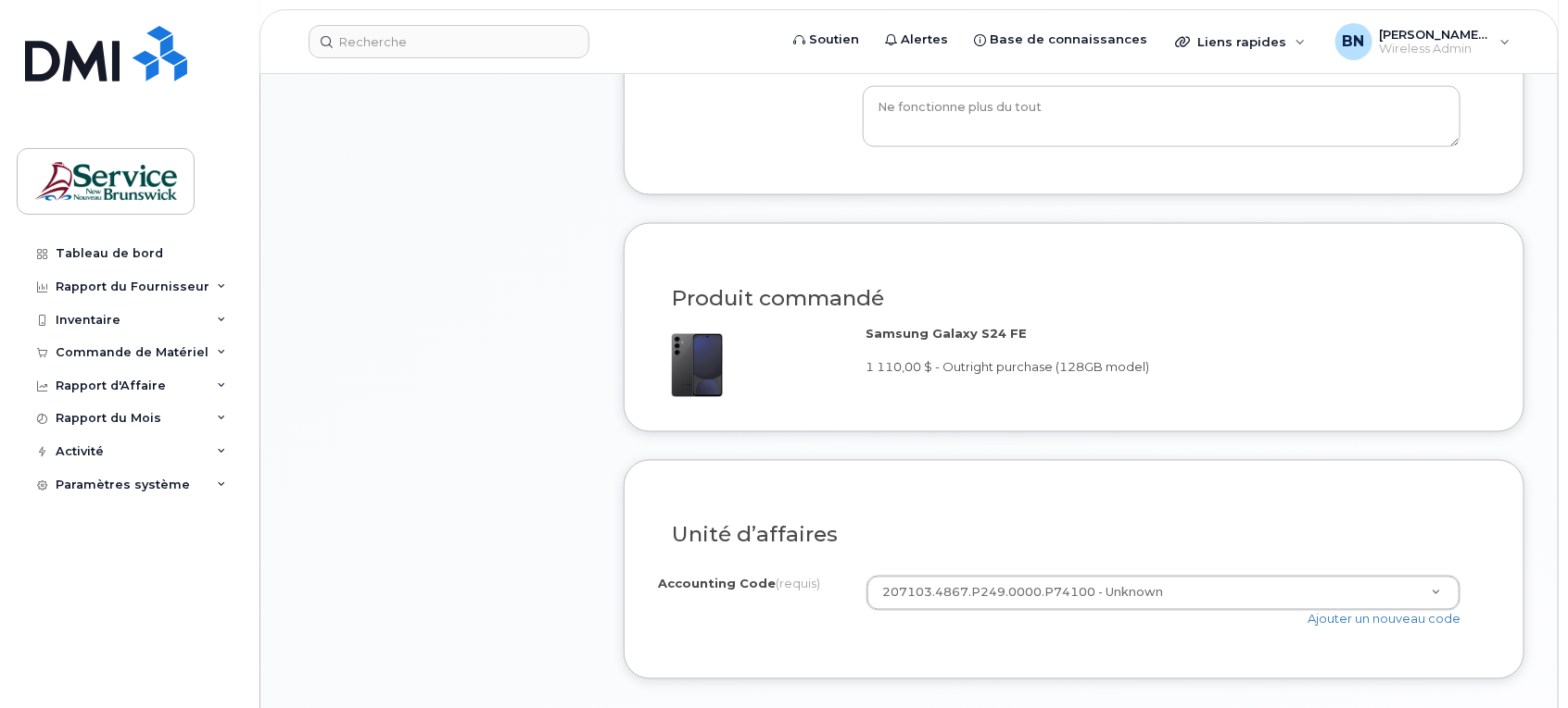
scroll to position [1273, 0]
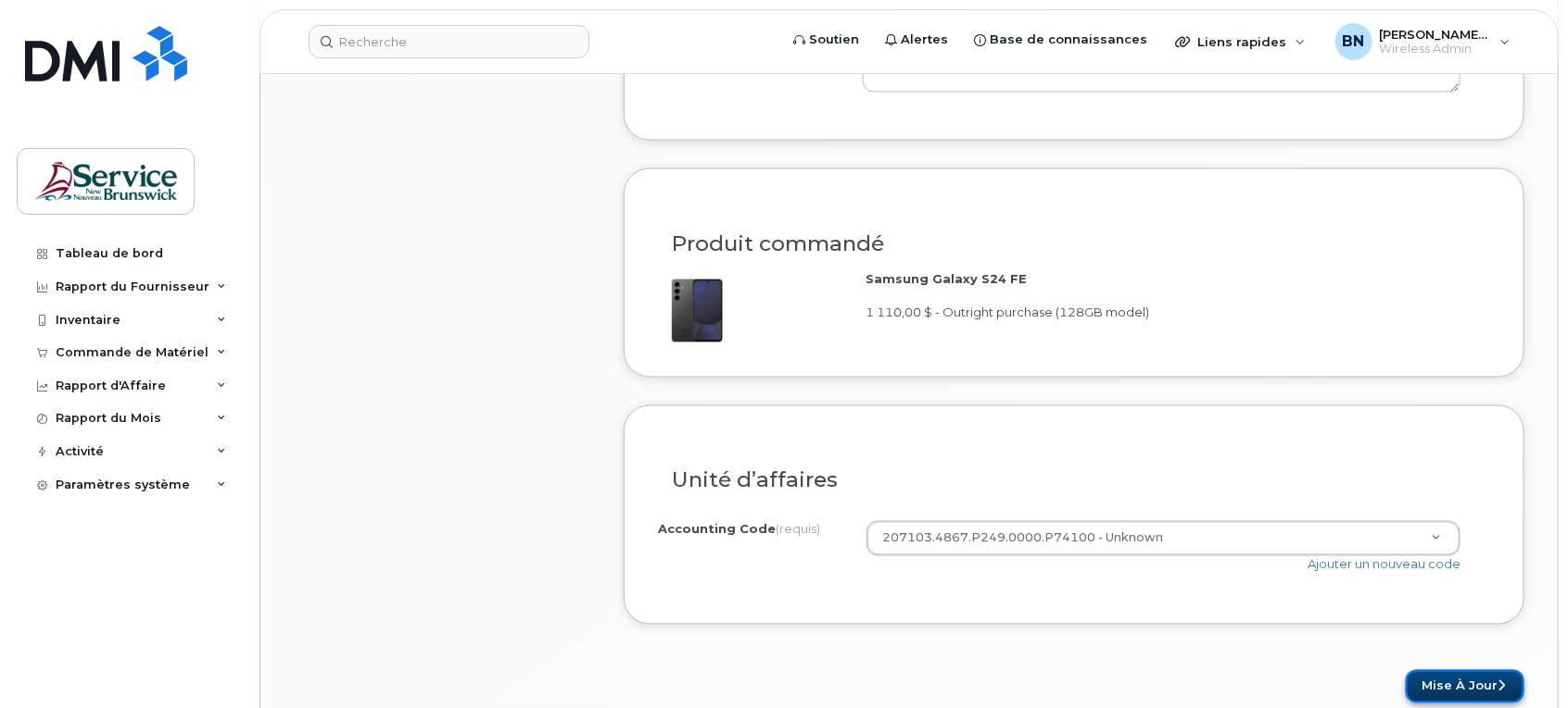
click at [1441, 675] on button "Mise à jour" at bounding box center [1465, 688] width 119 height 34
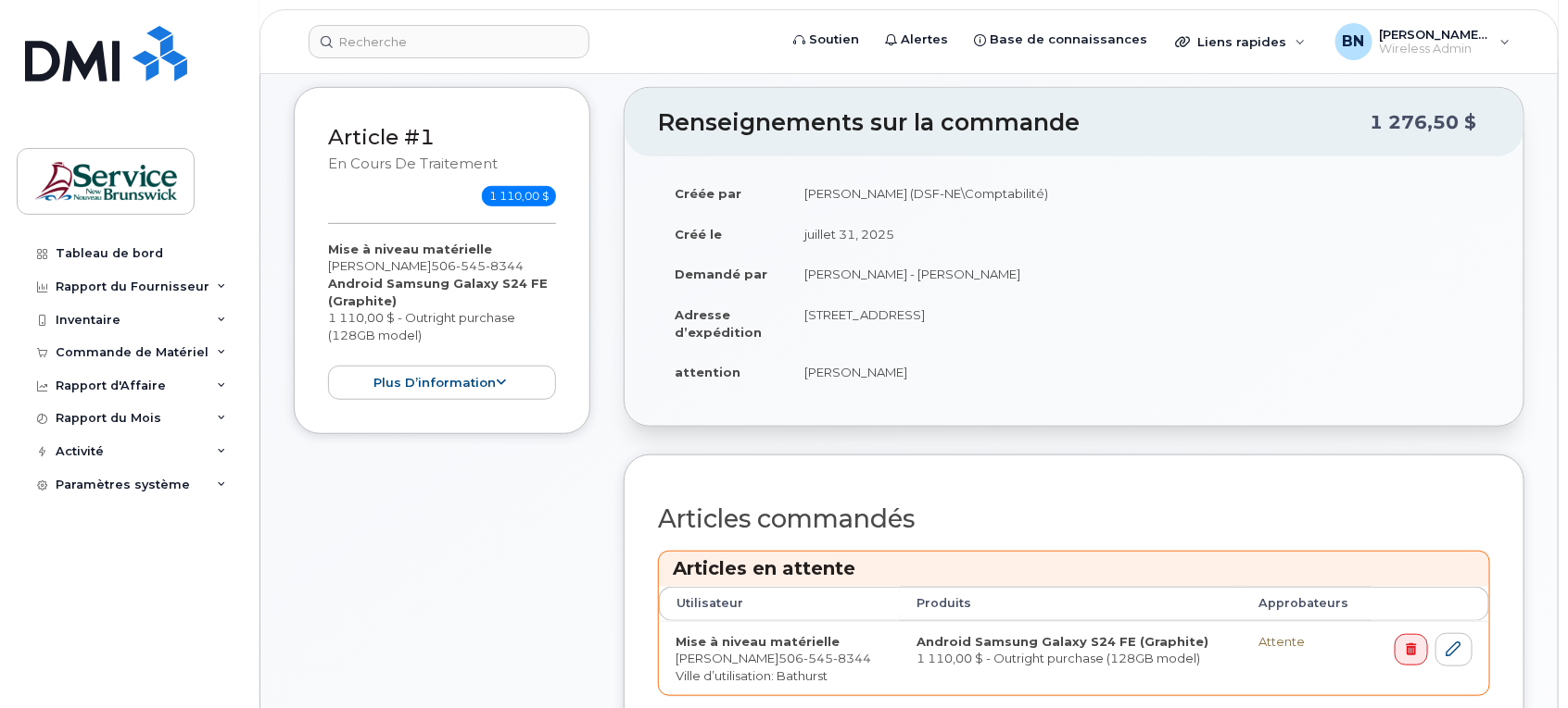
scroll to position [231, 0]
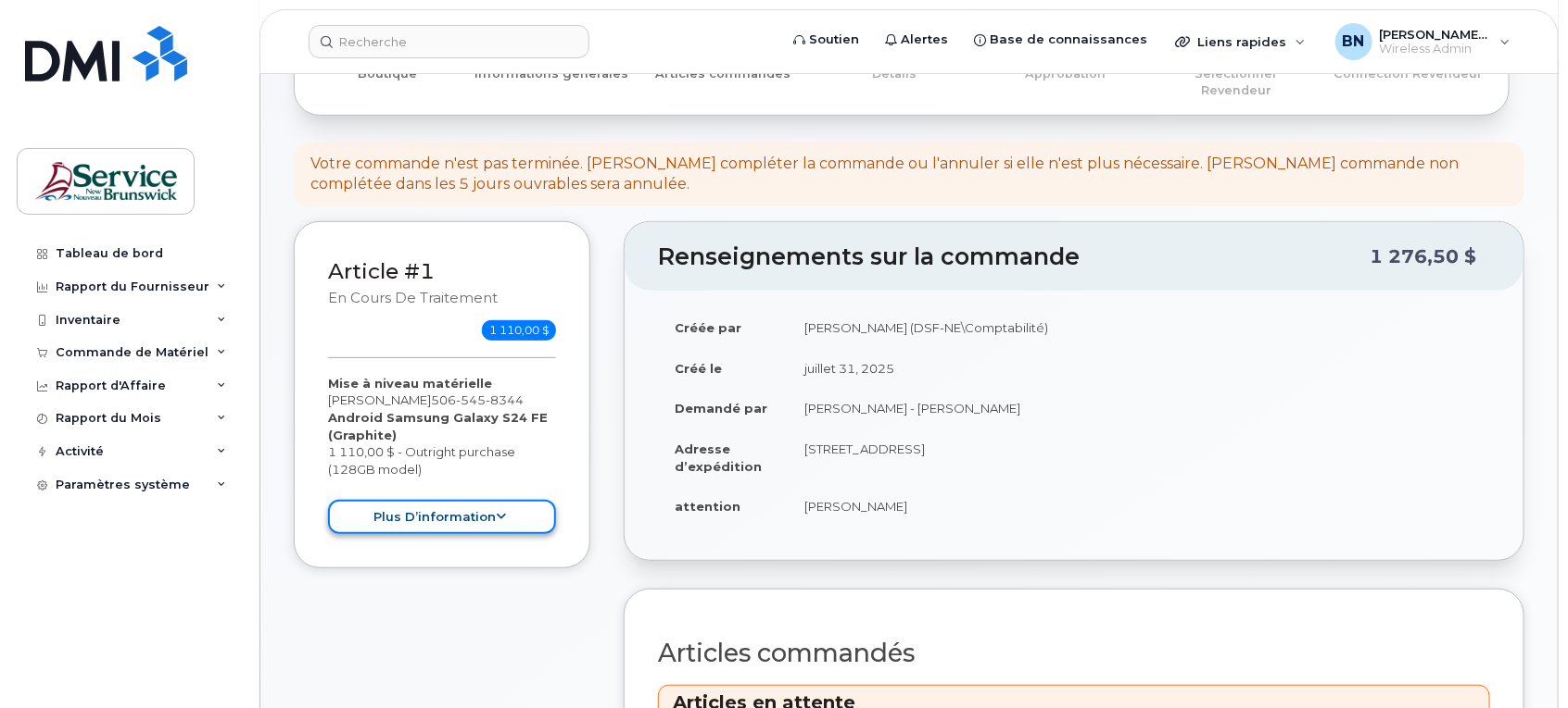
click at [473, 502] on button "plus d’information" at bounding box center [441, 517] width 227 height 34
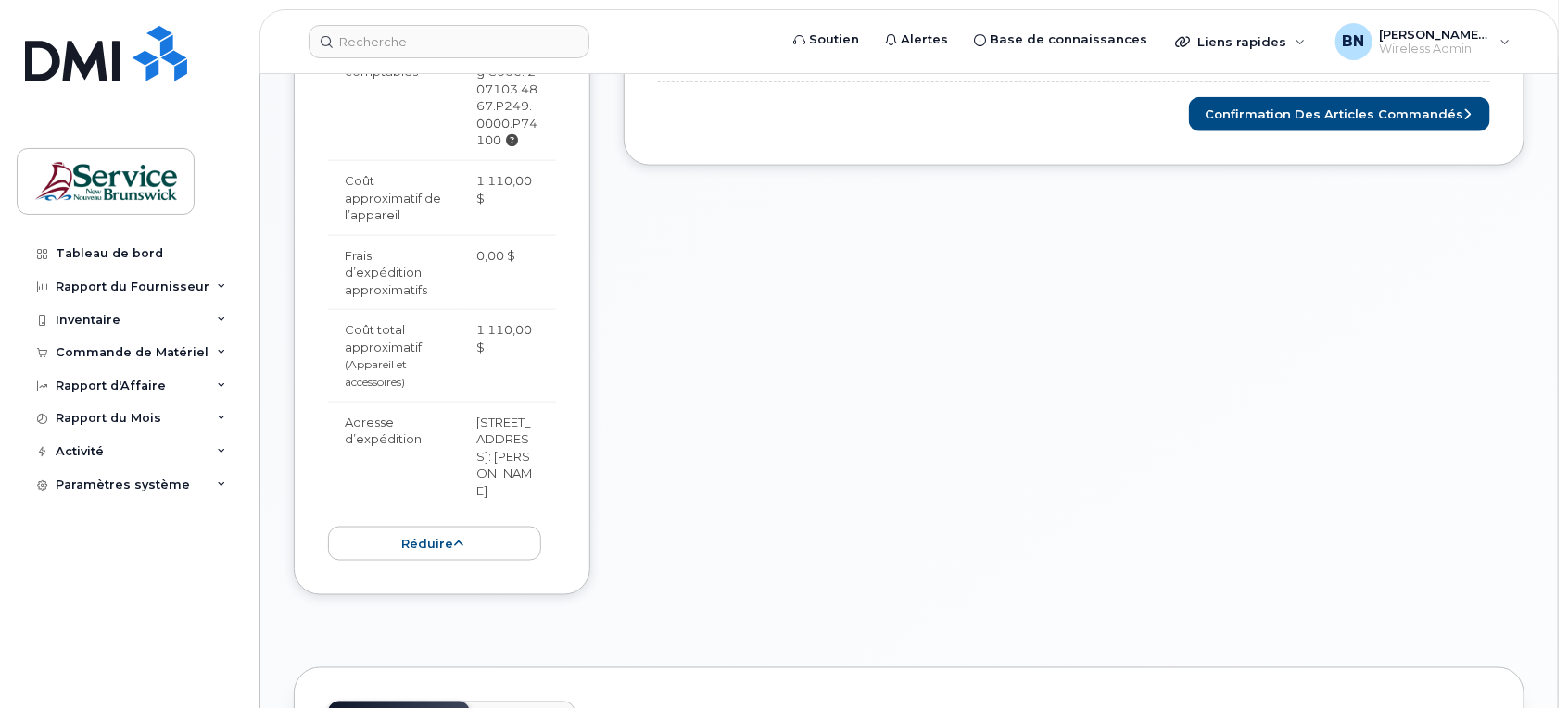
scroll to position [1042, 0]
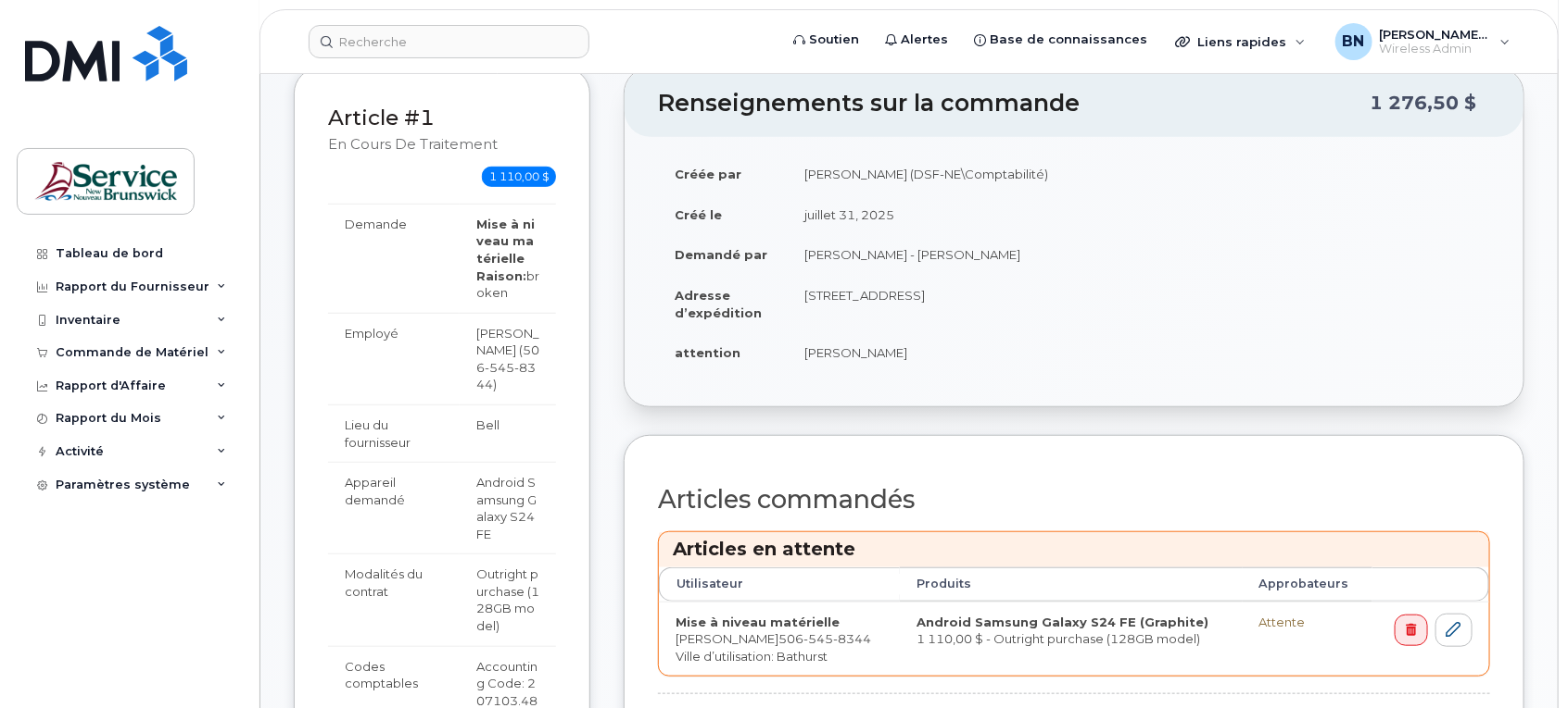
scroll to position [463, 0]
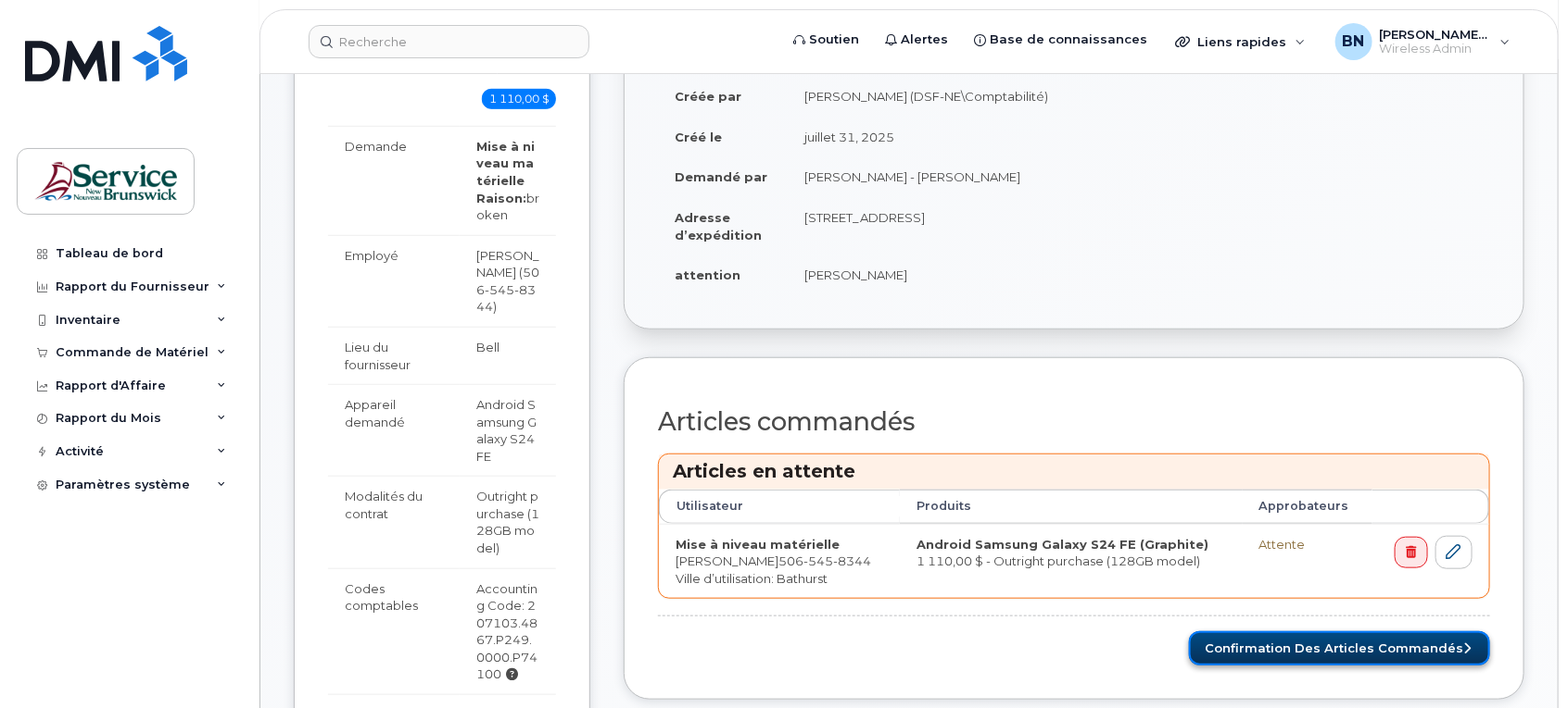
drag, startPoint x: 1329, startPoint y: 637, endPoint x: 1321, endPoint y: 642, distance: 9.4
click at [1329, 637] on button "Confirmation des articles commandés" at bounding box center [1339, 649] width 301 height 34
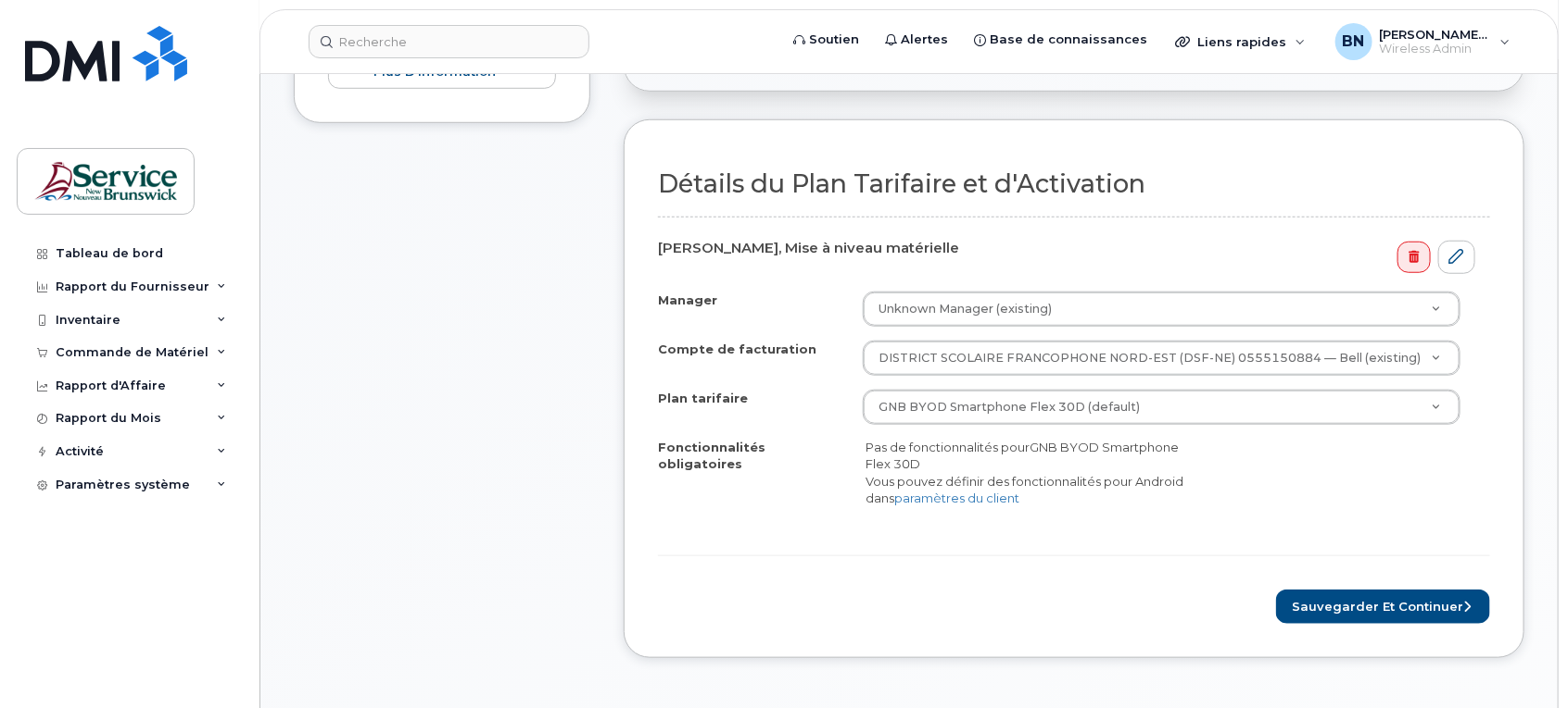
scroll to position [579, 0]
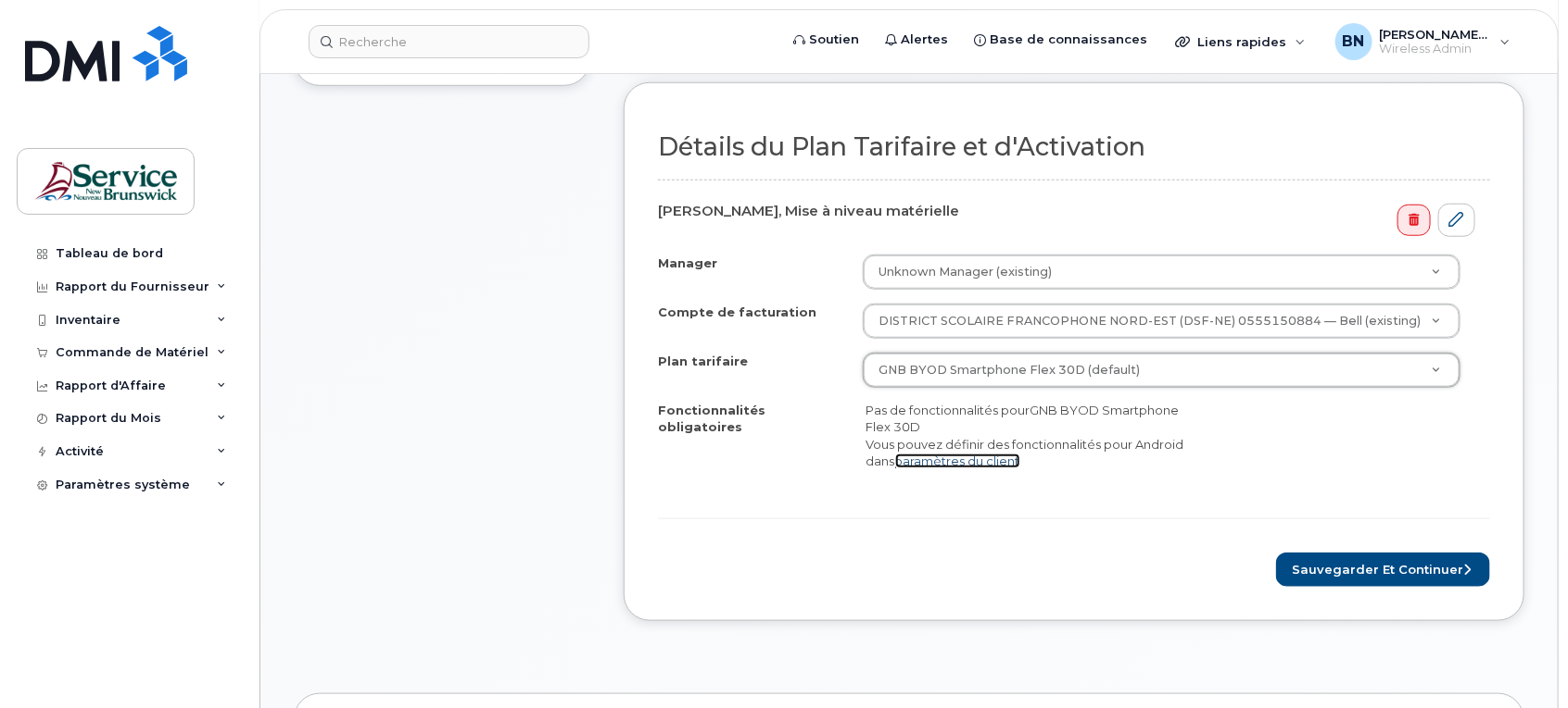
click at [955, 454] on link "paramètres du client" at bounding box center [957, 461] width 125 height 15
click at [1322, 556] on button "Sauvegarder et continuer" at bounding box center [1382, 570] width 214 height 34
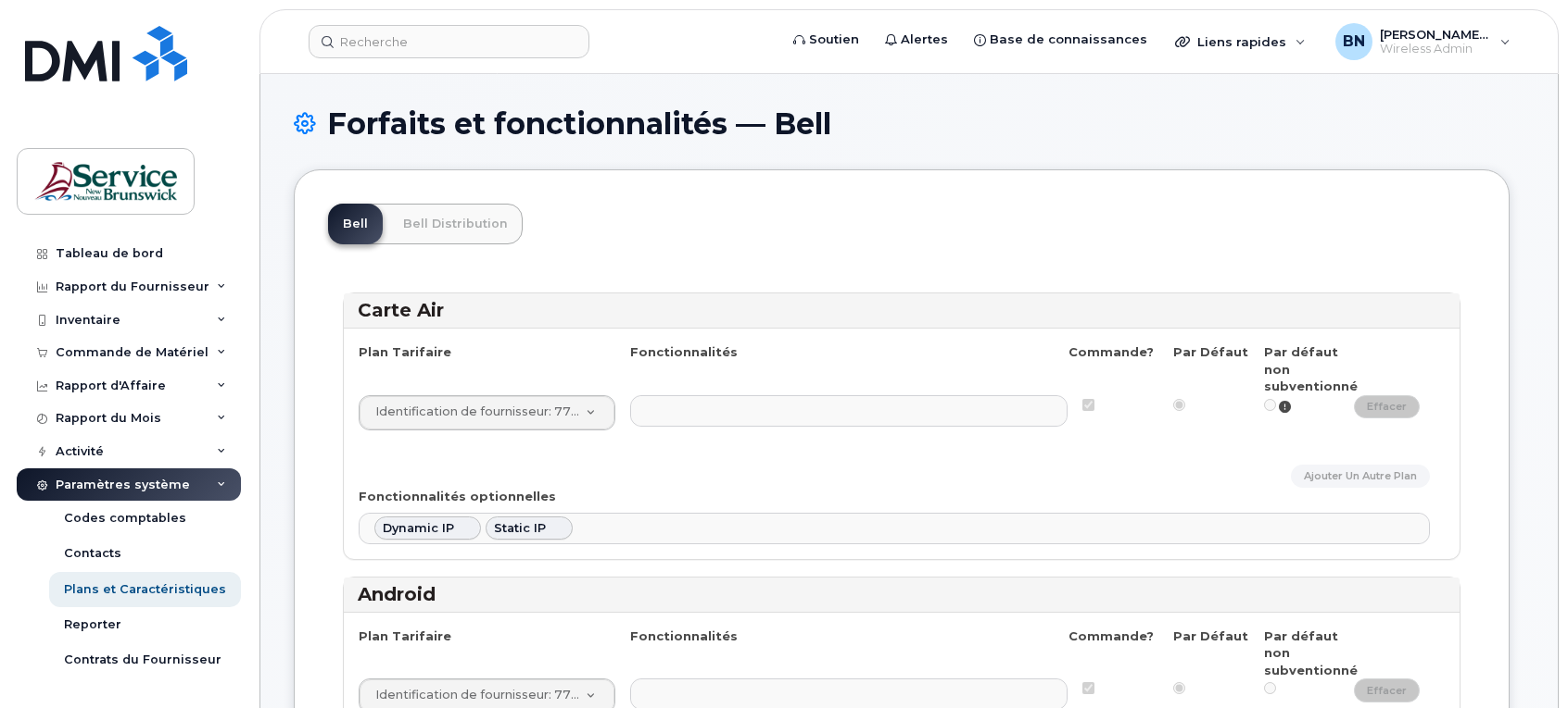
select select
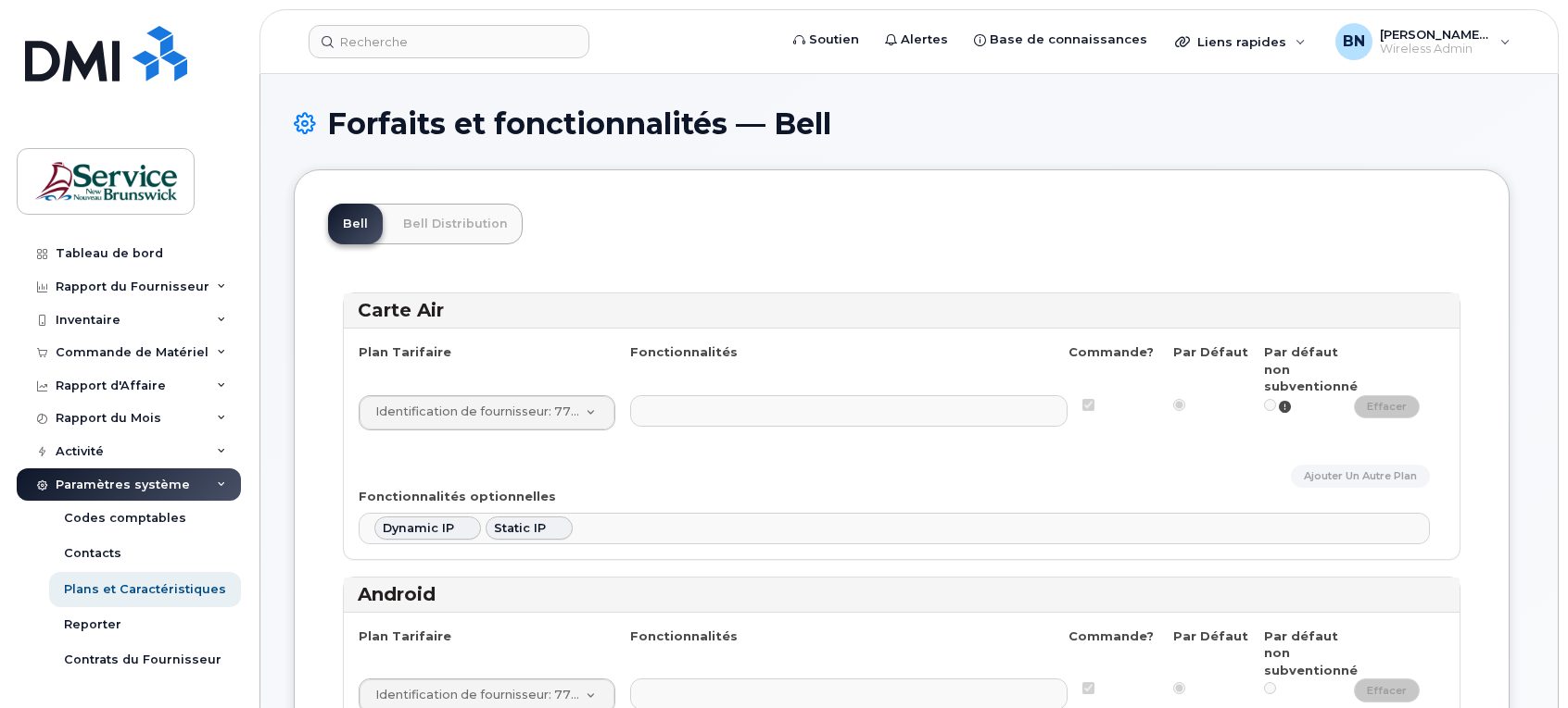
select select
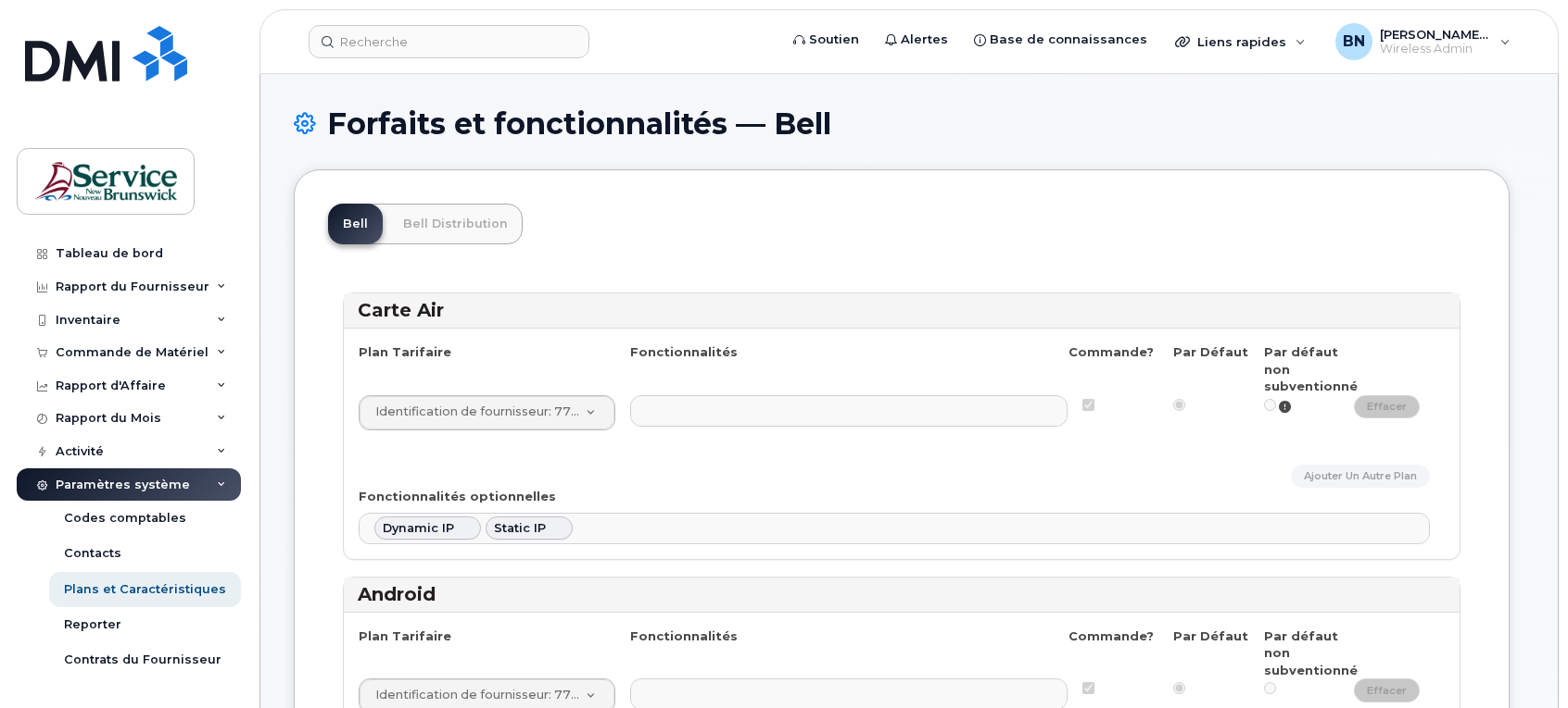
select select
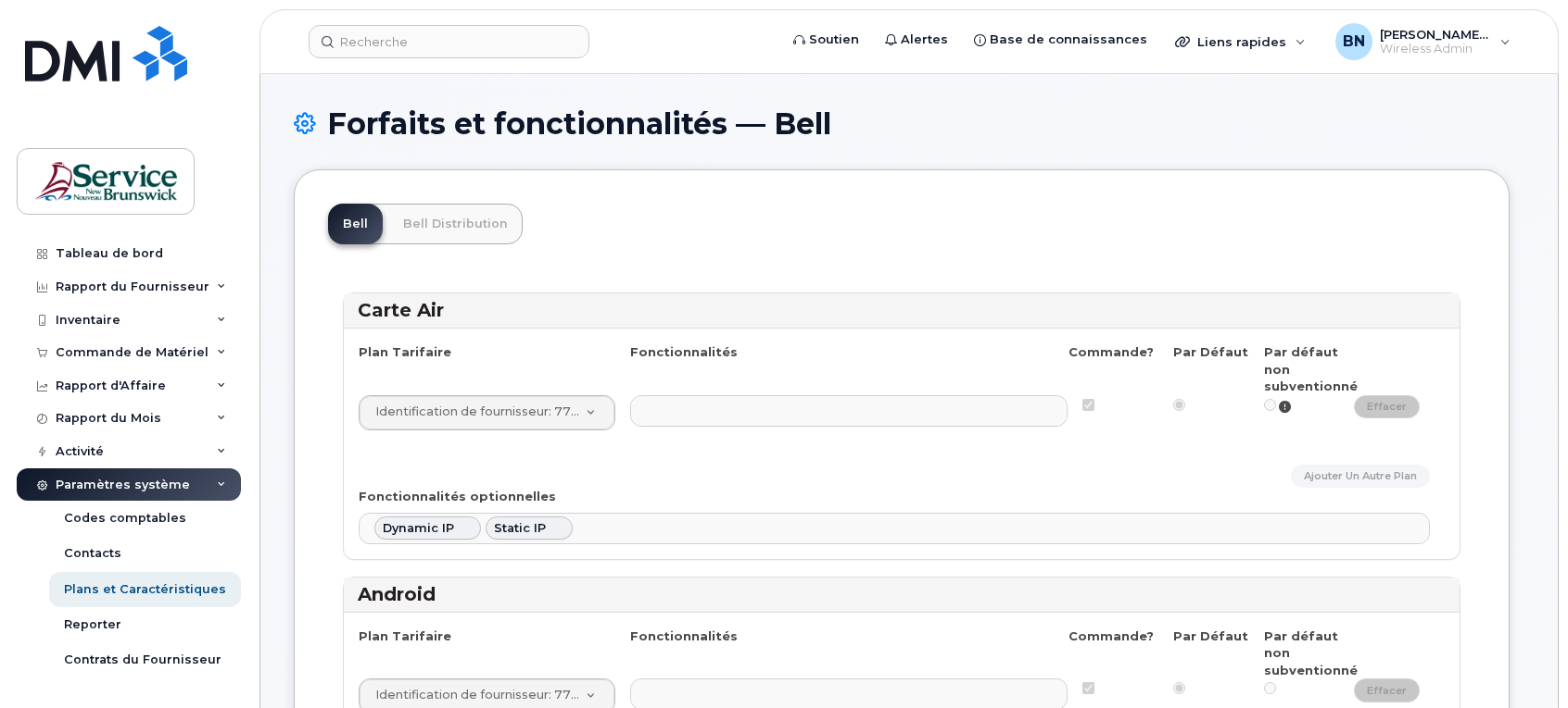
select select
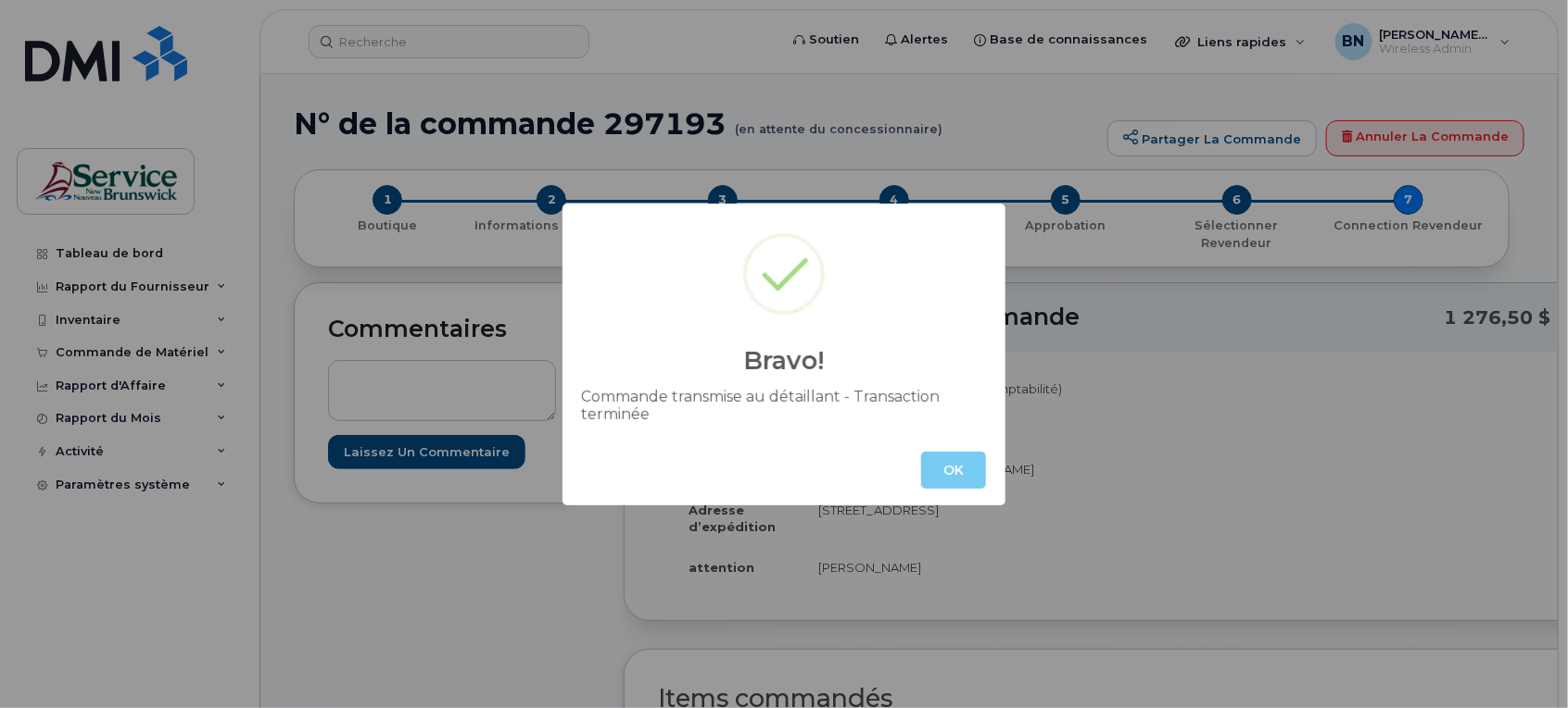
click at [943, 473] on button "OK" at bounding box center [953, 470] width 65 height 37
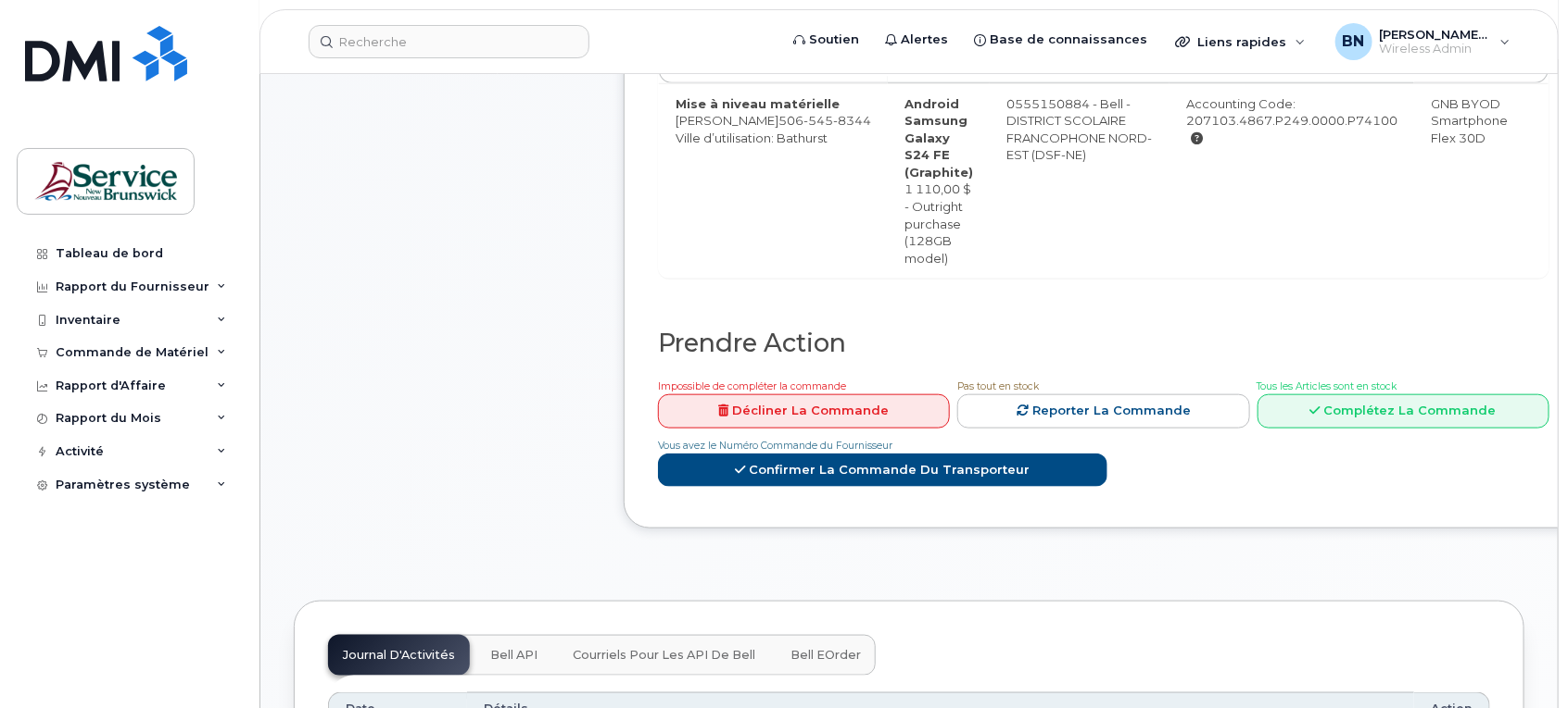
scroll to position [579, 0]
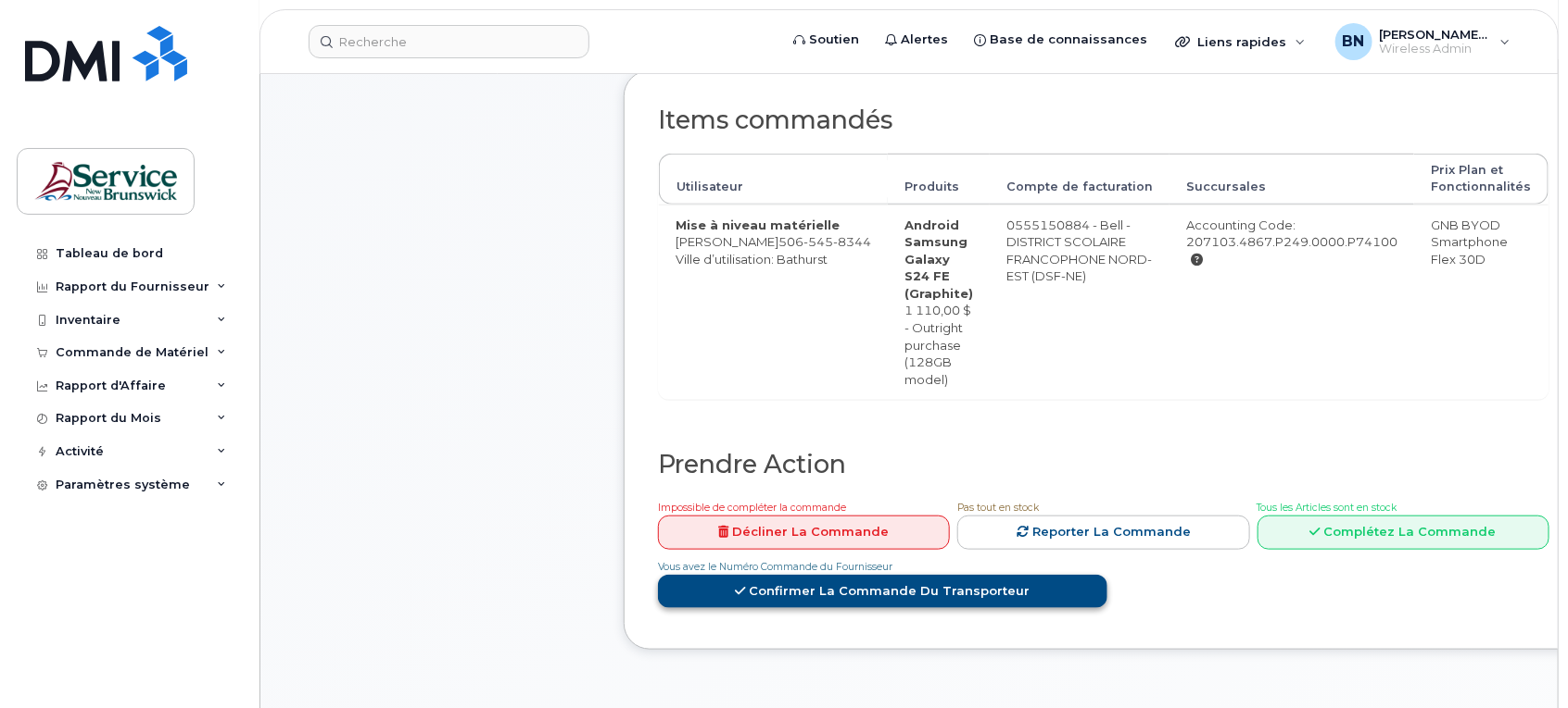
click at [838, 582] on link "Confirmer la commande du transporteur" at bounding box center [883, 592] width 449 height 34
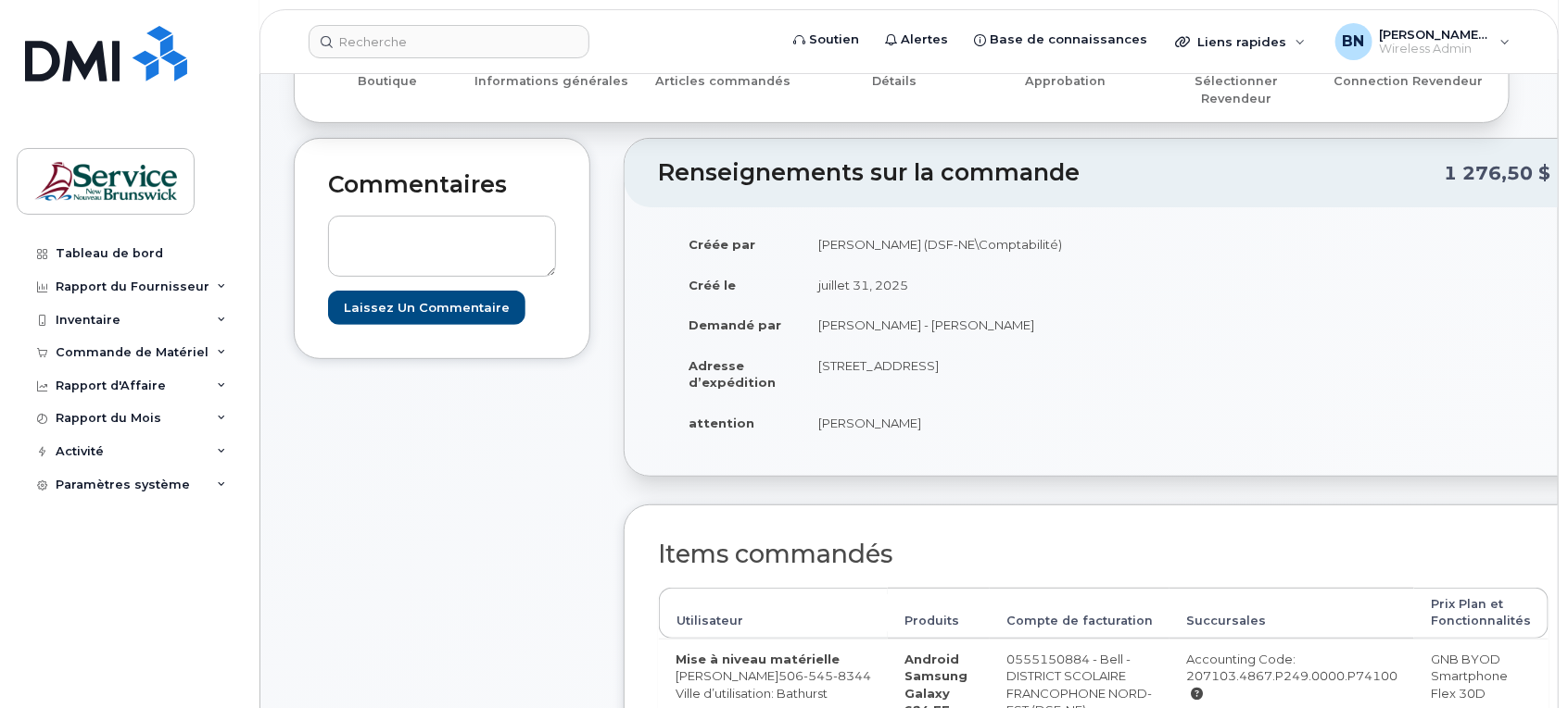
scroll to position [0, 0]
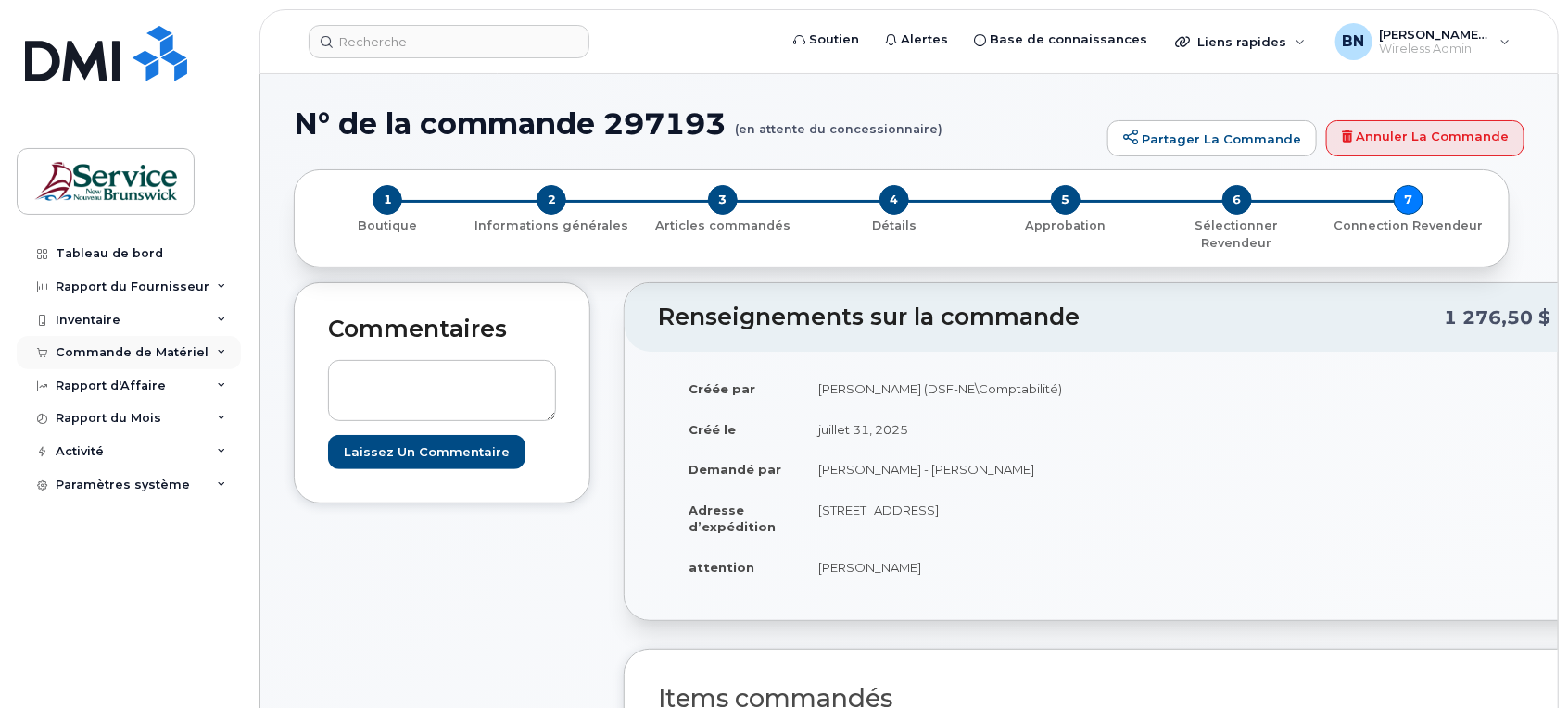
click at [107, 348] on div "Commande de Matériel" at bounding box center [132, 353] width 153 height 15
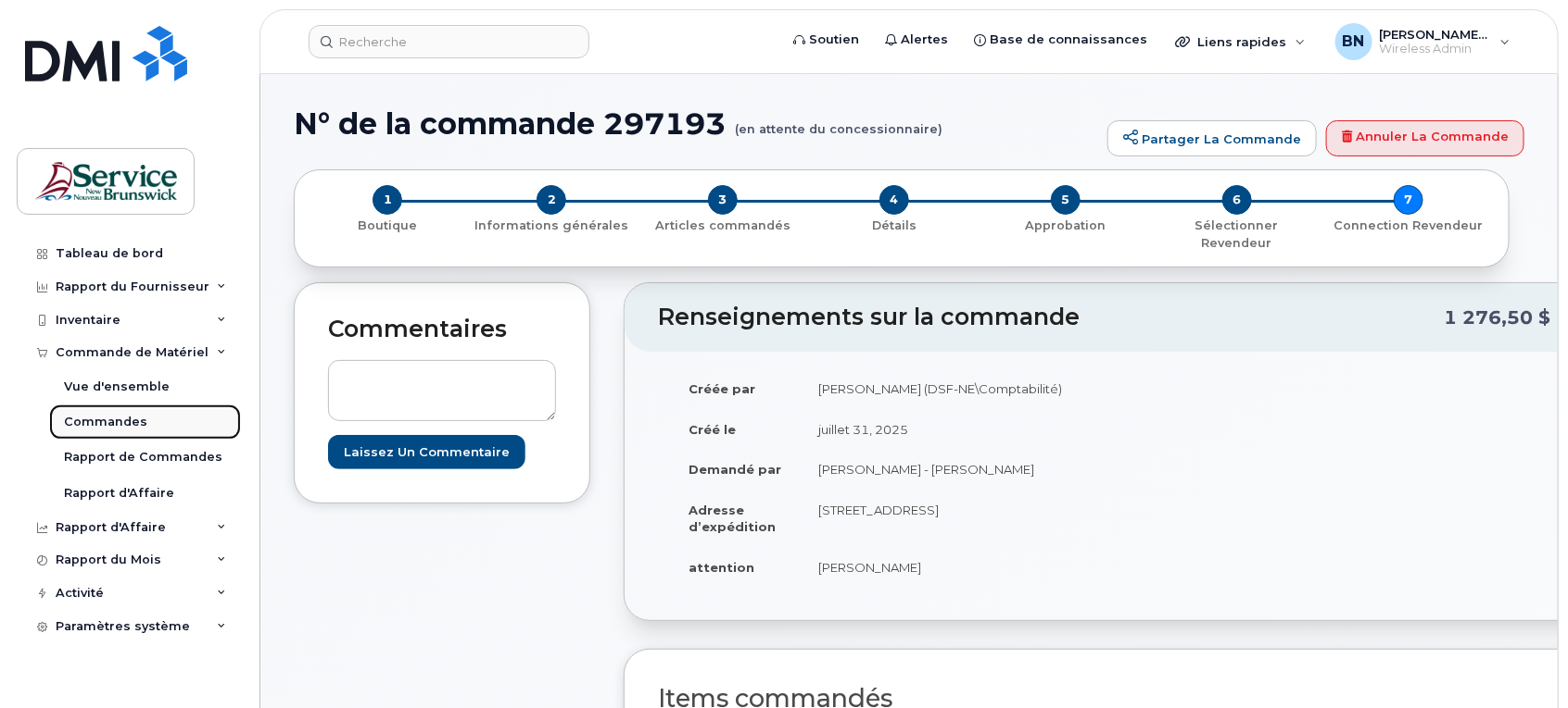
click at [111, 424] on div "Commandes" at bounding box center [106, 422] width 84 height 17
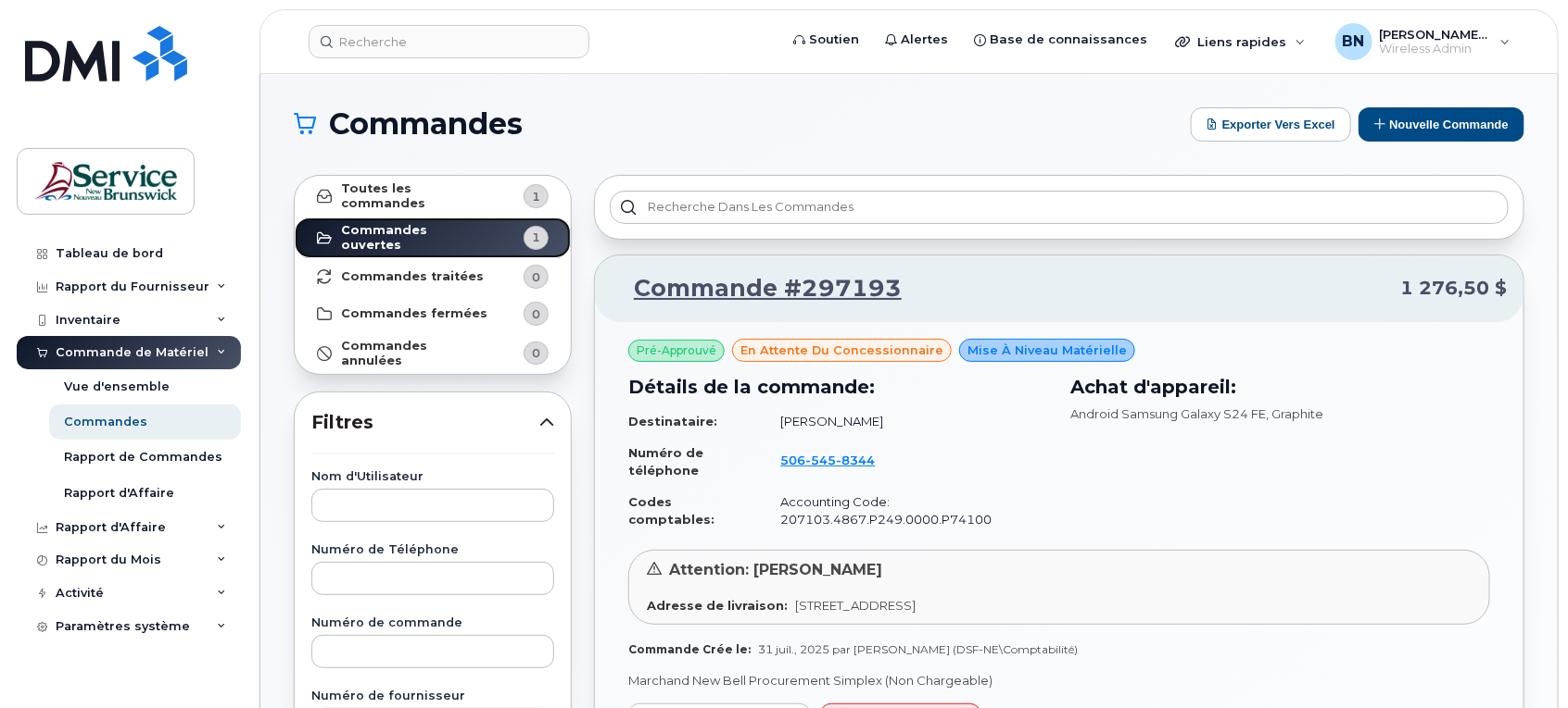
click at [516, 233] on span "1" at bounding box center [521, 238] width 56 height 24
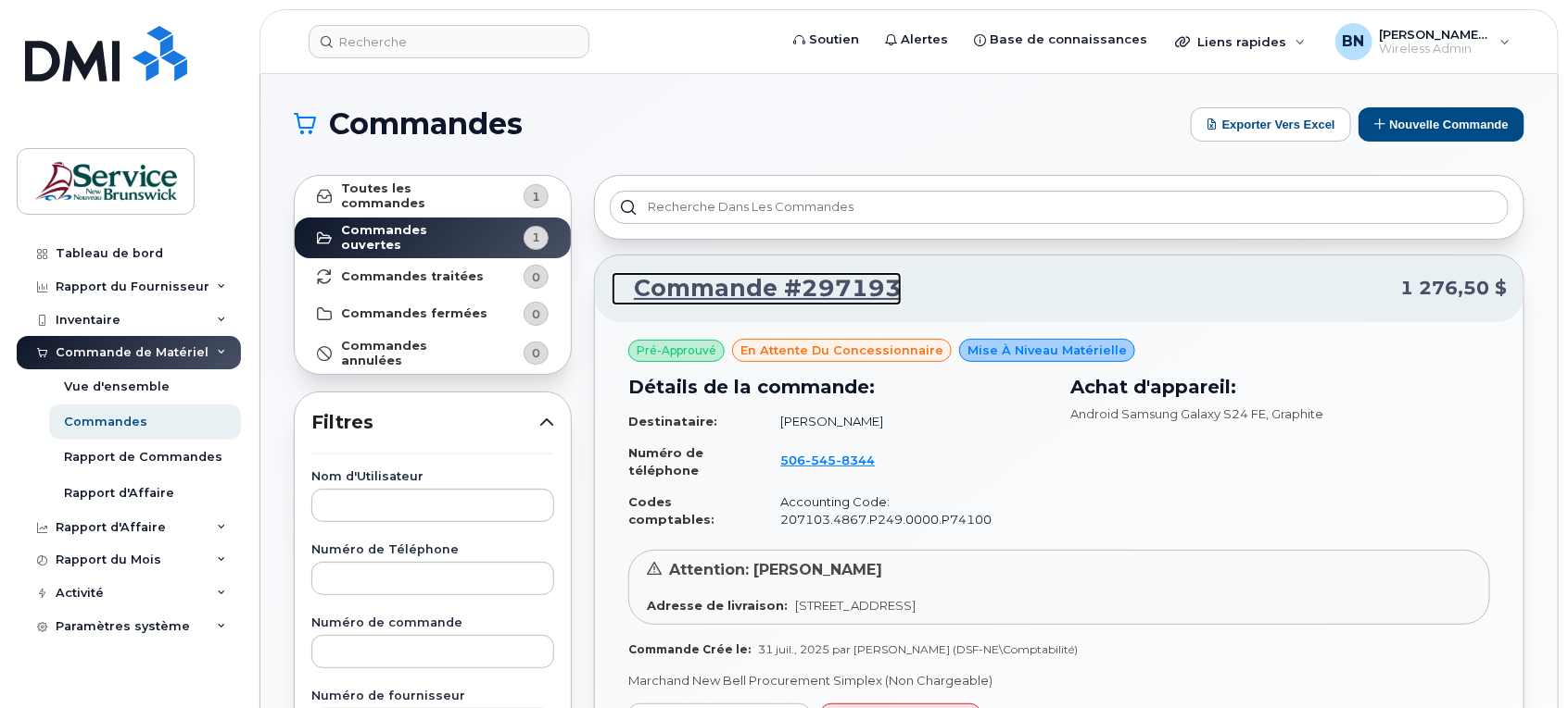
click at [802, 292] on link "Commande #297193" at bounding box center [757, 289] width 290 height 33
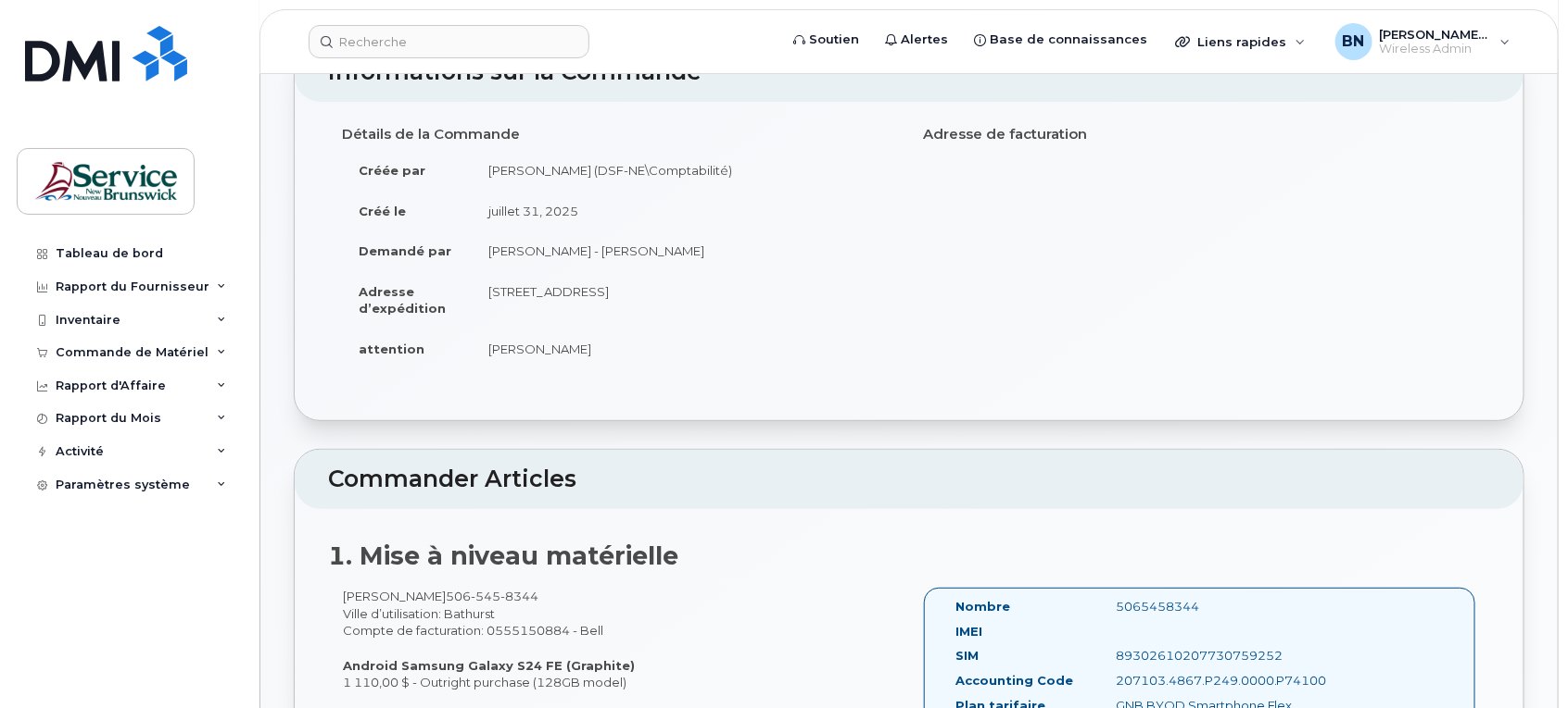
scroll to position [463, 0]
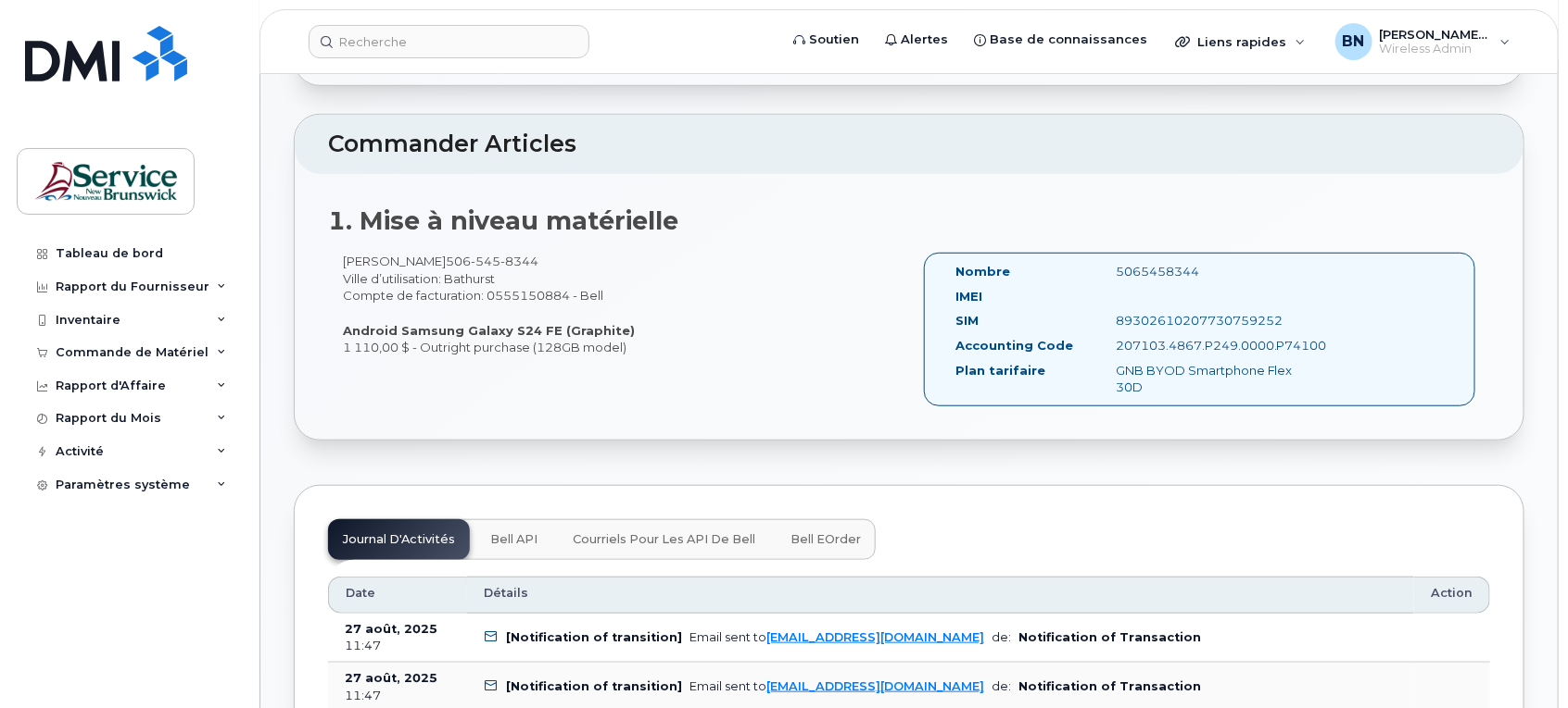
click at [838, 534] on span "Bell eOrder" at bounding box center [825, 540] width 71 height 15
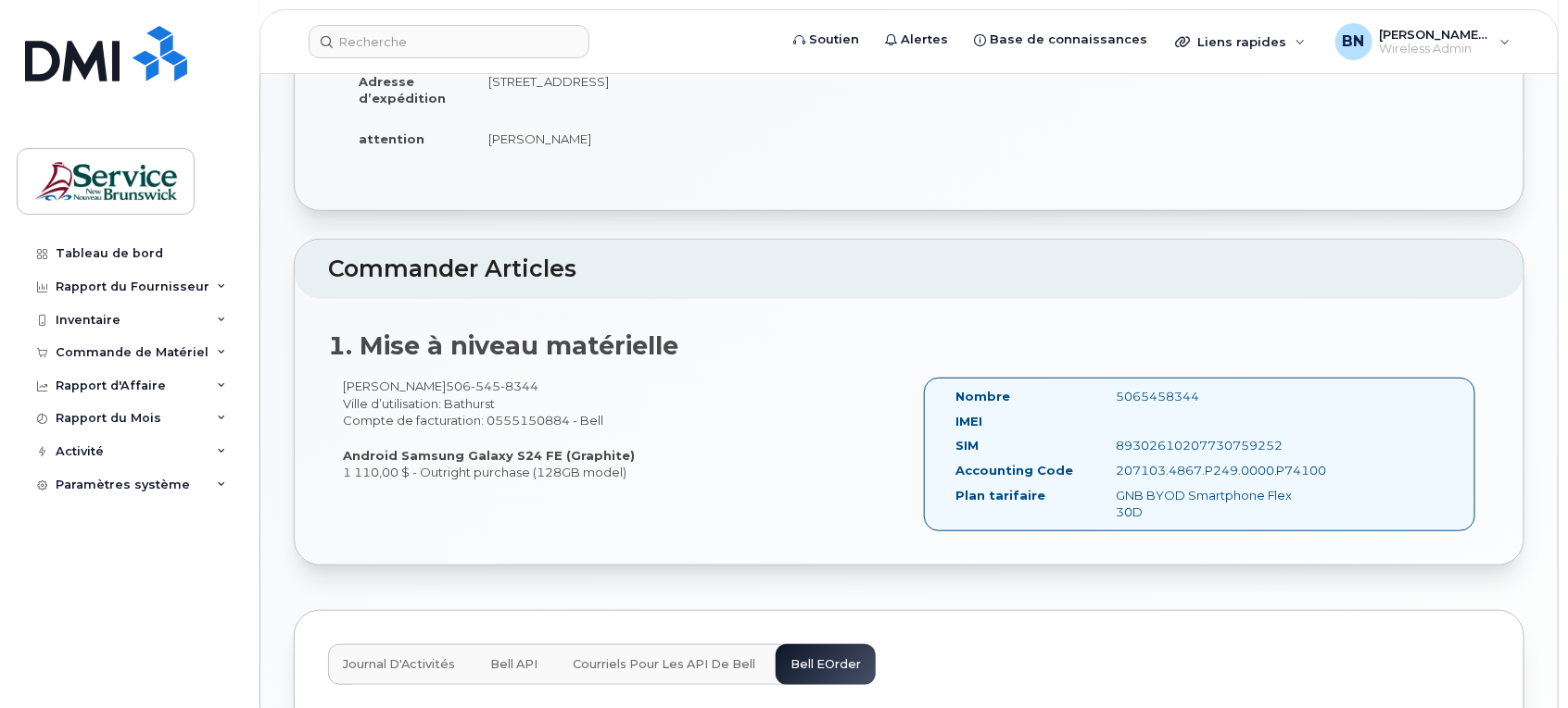
scroll to position [0, 0]
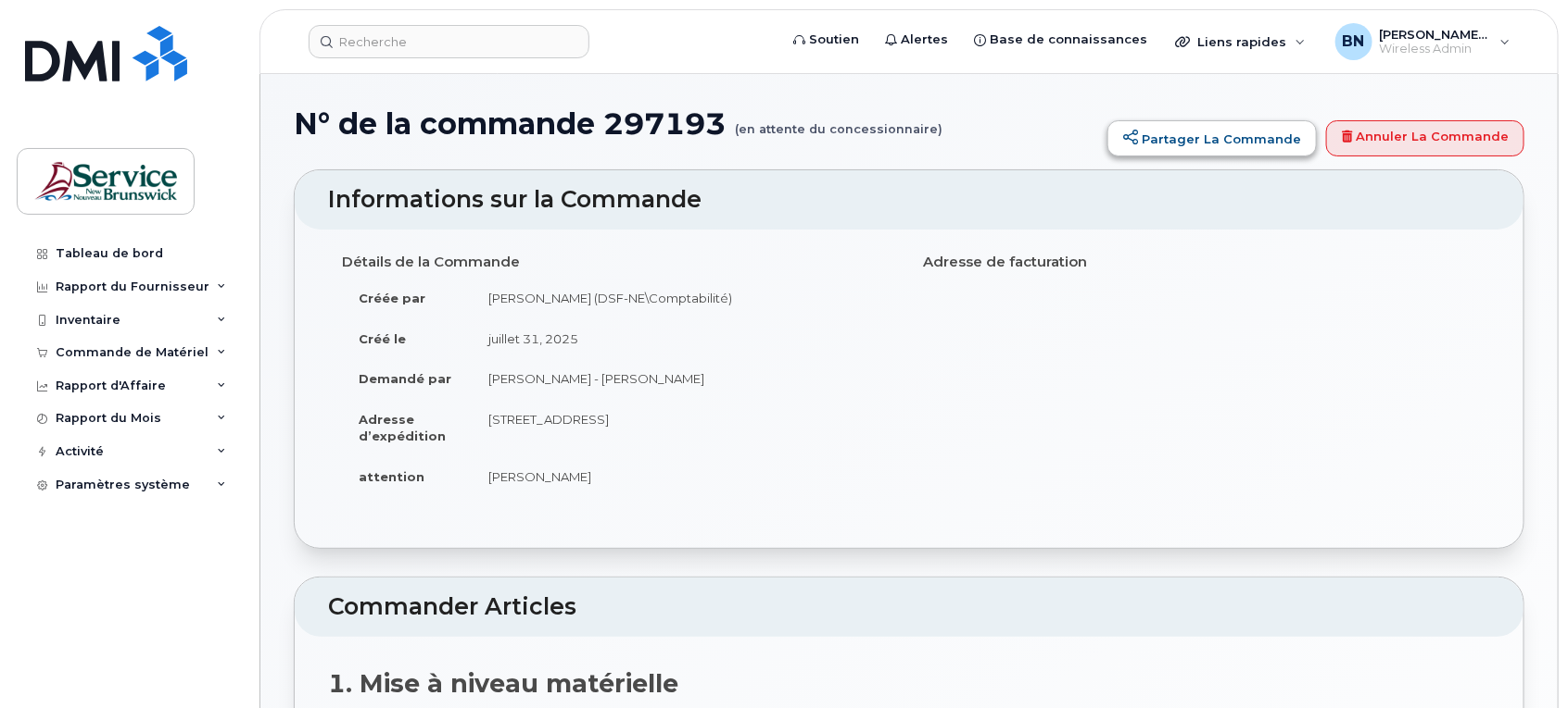
click at [1230, 142] on link "Partager la commande" at bounding box center [1212, 139] width 210 height 37
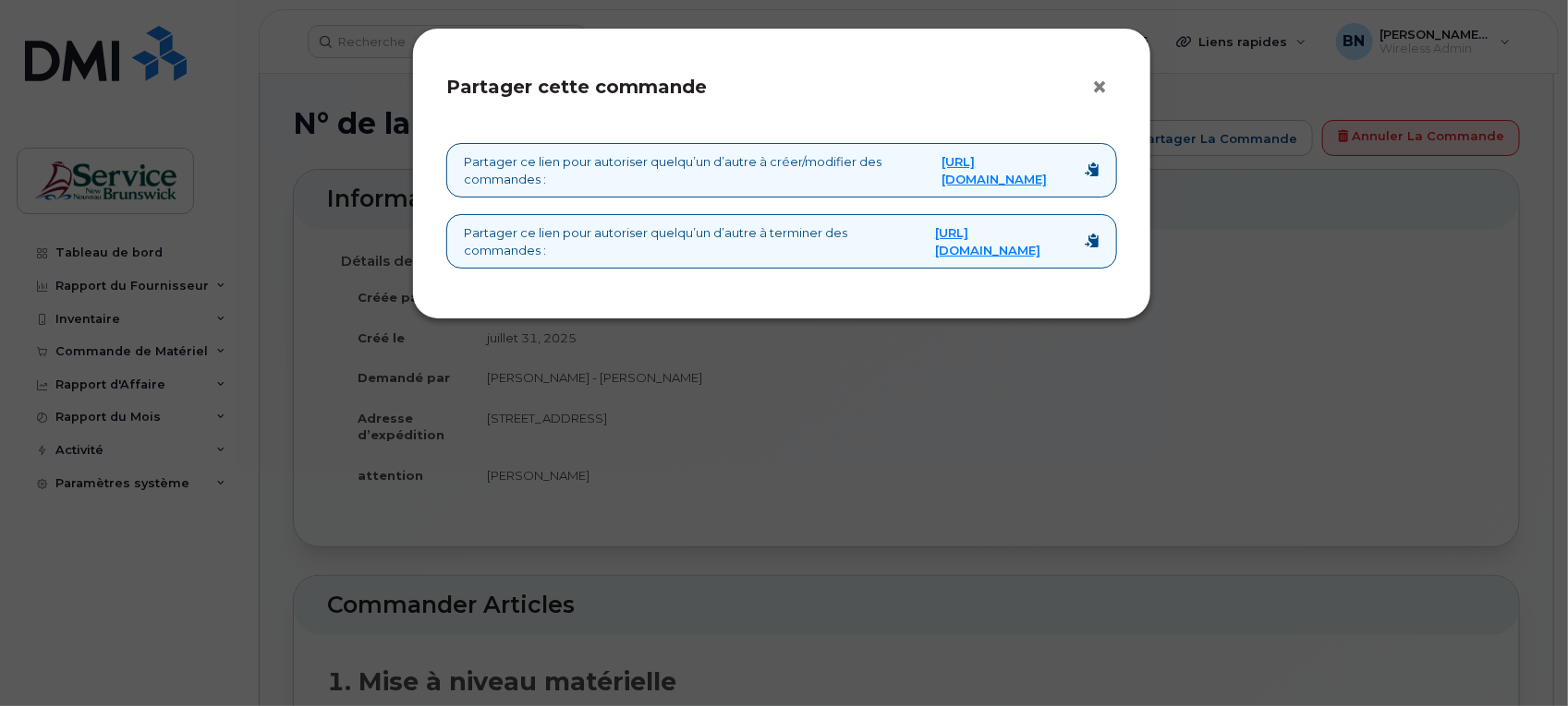
click at [1098, 76] on button "×" at bounding box center [1104, 88] width 26 height 28
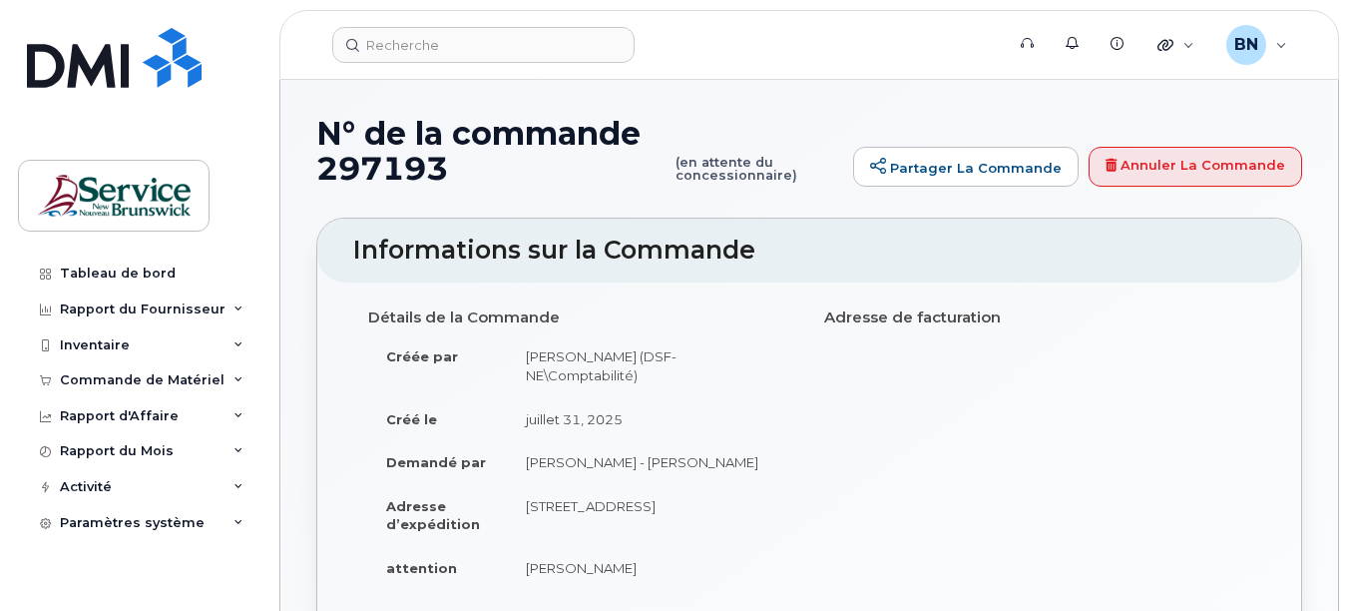
click at [965, 440] on div "Détails de la Commande Créée par Breau, Nancy (DSF-NE\Comptabilité) Créé le jui…" at bounding box center [809, 453] width 912 height 306
